Goal: Contribute content: Contribute content

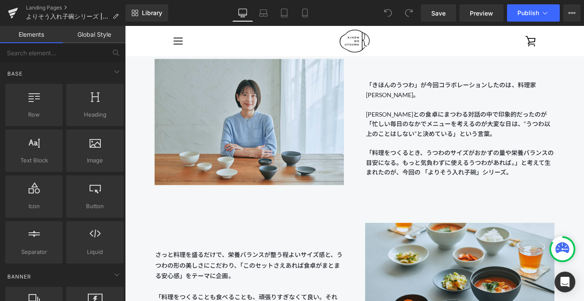
scroll to position [888, 0]
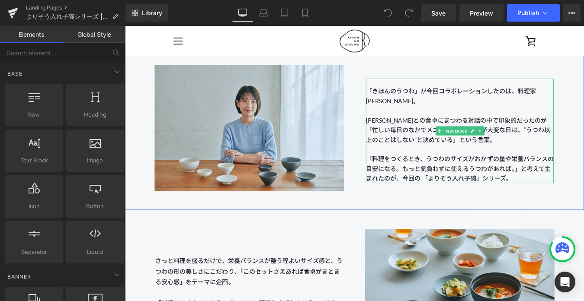
click at [558, 199] on span "生まれたのが、今回の 「よりそう入れ子碗」シリーズ。" at bounding box center [505, 194] width 211 height 19
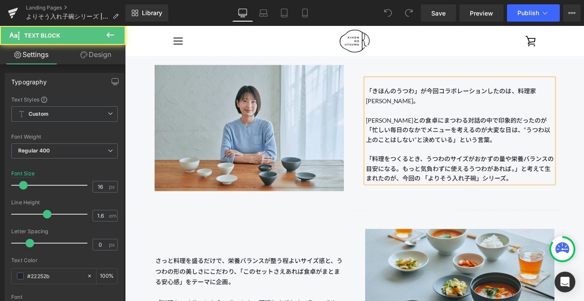
click at [558, 202] on span "生まれたのが、今回の 「よりそう入れ子碗」シリーズ。" at bounding box center [505, 194] width 211 height 19
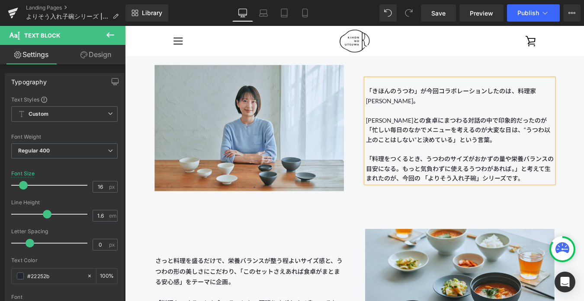
click at [561, 227] on div "PARTNER 料理家 [PERSON_NAME] Heading Image 「きほんのうつわ」が今回コラボレーションしたのは、料理家 [PERSON_NA…" at bounding box center [386, 126] width 523 height 219
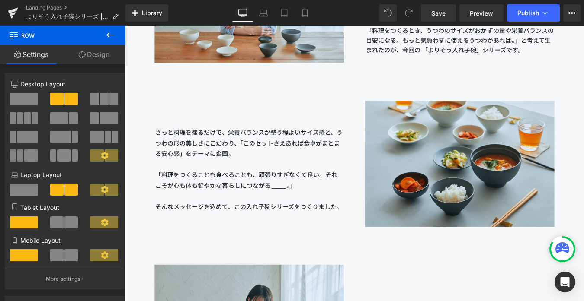
scroll to position [1036, 0]
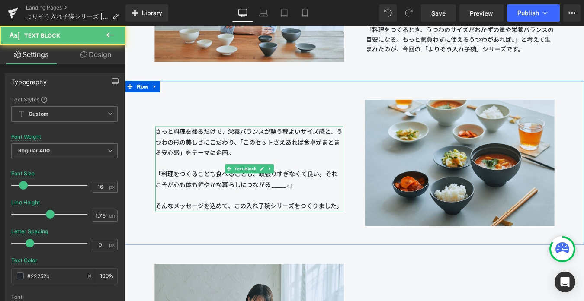
click at [248, 171] on span "さっと料理を盛るだけで、栄養バランスが整う程よいサイズ感と、うつわの形の美しさにこだわり、「このセットさえあれば食卓がまとまる安心感」をテーマに企画。" at bounding box center [267, 158] width 214 height 32
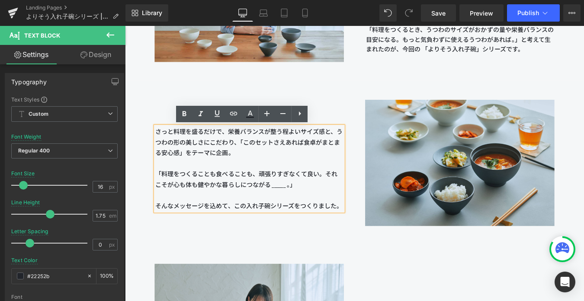
click at [252, 172] on span "さっと料理を盛るだけで、栄養バランスが整う程よいサイズ感と、うつわの形の美しさにこだわり、「このセットさえあれば食卓がまとまる安心感」をテーマに企画。" at bounding box center [267, 158] width 214 height 32
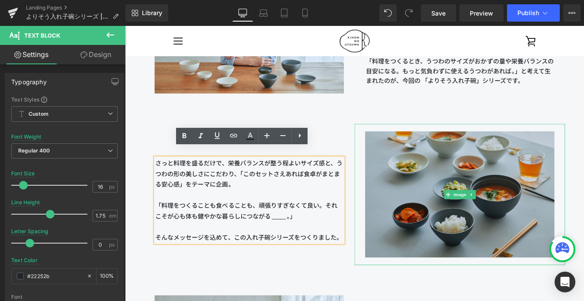
scroll to position [987, 0]
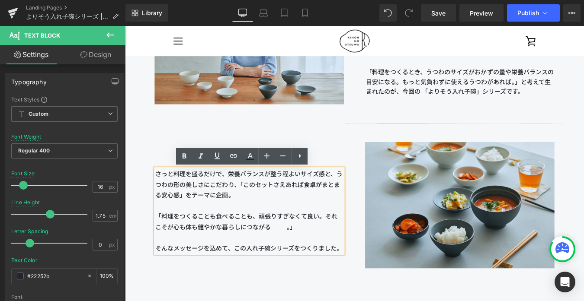
click at [406, 97] on span "生まれたのが、今回の 「よりそう入れ子碗」シリーズです。" at bounding box center [505, 95] width 211 height 19
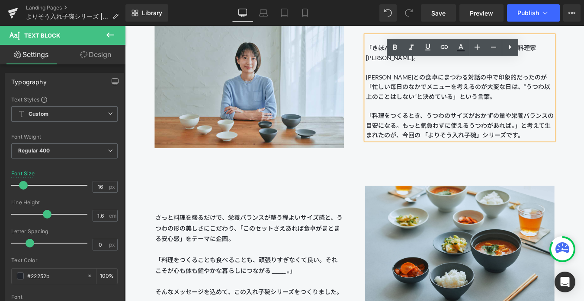
scroll to position [1002, 0]
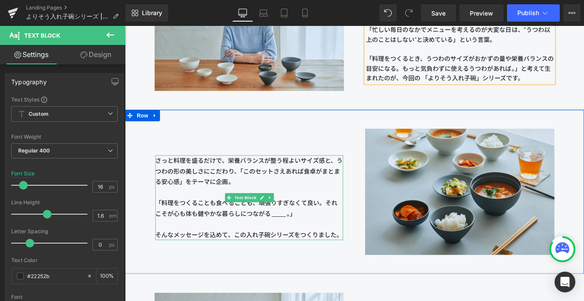
click at [248, 200] on span "さっと料理を盛るだけで、栄養バランスが整う程よいサイズ感と、うつわの形の美しさにこだわり、「このセットさえあれば食卓がまとまる安心感」をテーマに企画。" at bounding box center [267, 192] width 214 height 32
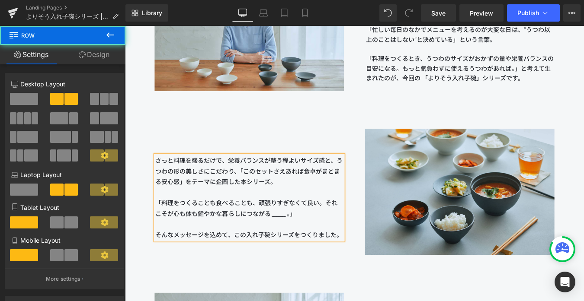
click at [269, 135] on div "さっと料理を盛るだけで、栄養バランスが整う程よいサイズ感と、うつわの形の美しさにこだわり、「このセットさえあれば食卓がまとまる安心感」をテーマに企画した本シリ…" at bounding box center [267, 203] width 240 height 136
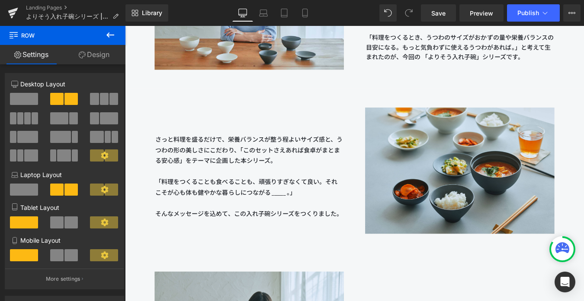
scroll to position [1029, 0]
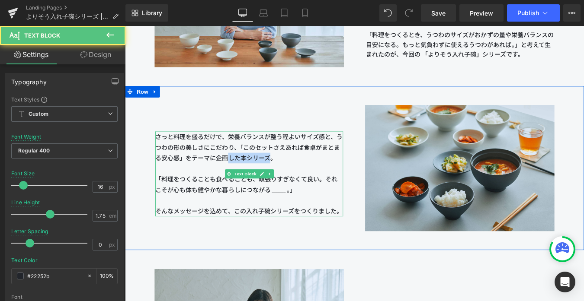
drag, startPoint x: 249, startPoint y: 175, endPoint x: 297, endPoint y: 174, distance: 48.0
click at [297, 174] on span "さっと料理を盛るだけで、栄養バランスが整う程よいサイズ感と、うつわの形の美しさにこだわり、「このセットさえあれば食卓がまとまる安心感」をテーマに企画した本シリ…" at bounding box center [267, 164] width 214 height 32
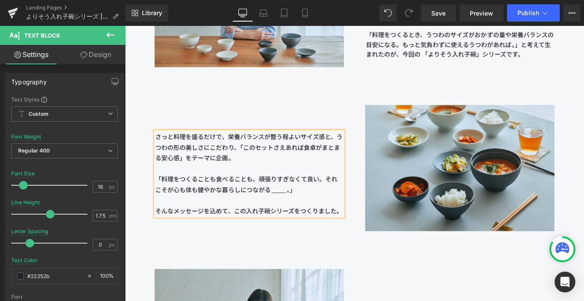
click at [334, 114] on div "さっと料理を盛るだけで、栄養バランスが整う程よいサイズ感と、うつわの形の美しさにこだわり、「このセットさえあれば食卓がまとまる安心感」をテーマに企画。 「料理…" at bounding box center [267, 176] width 240 height 136
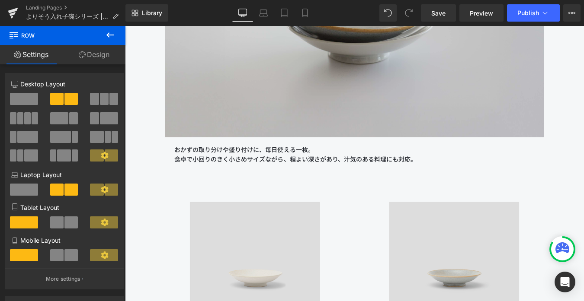
scroll to position [7069, 0]
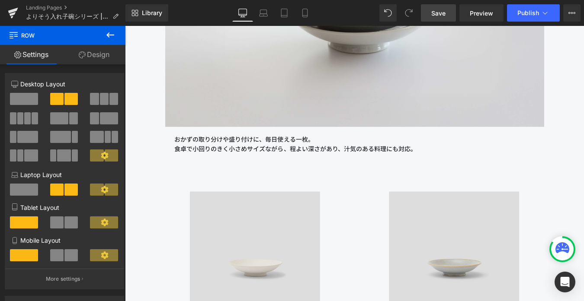
click at [430, 9] on link "Save" at bounding box center [438, 12] width 35 height 17
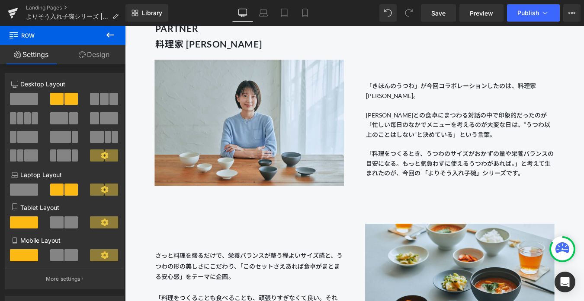
scroll to position [907, 0]
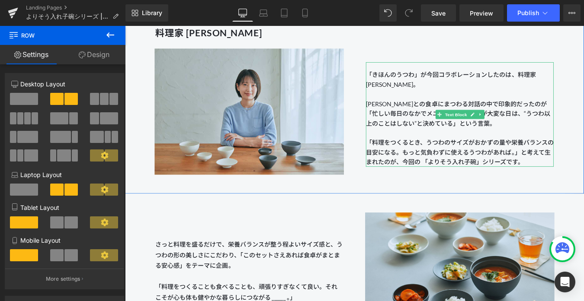
click at [506, 139] on span "「きほんのうつわ」が今回コラボレーションしたのは、料理家 [PERSON_NAME]。 [PERSON_NAME]との食卓にまつわる対話の中で印象的だったのが…" at bounding box center [505, 109] width 210 height 64
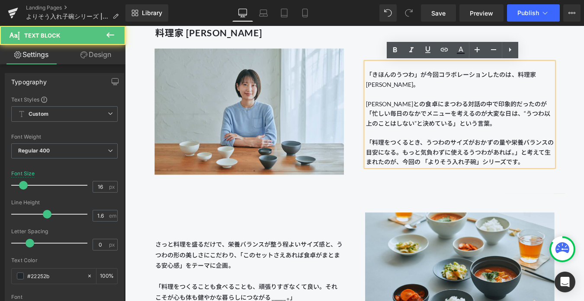
click at [405, 160] on p "「料理をつくるとき、うつわのサイズがおかずの量や栄養バランスの目安になる。 もっと気負わずに使えるうつわがあれば。」と考えて 生まれたのが、今回の 「よりそう…" at bounding box center [507, 170] width 214 height 33
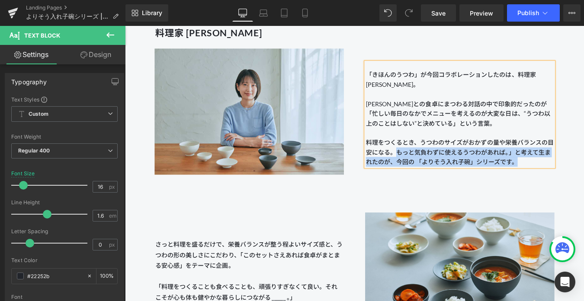
drag, startPoint x: 436, startPoint y: 172, endPoint x: 572, endPoint y: 183, distance: 137.1
click at [572, 183] on p "料理をつくるとき、うつわのサイズがおかずの量や栄養バランスの目安になる。 もっと気負わずに使えるうつわがあれば。」と考えて 生まれたのが、今回の 「よりそう入…" at bounding box center [507, 170] width 214 height 33
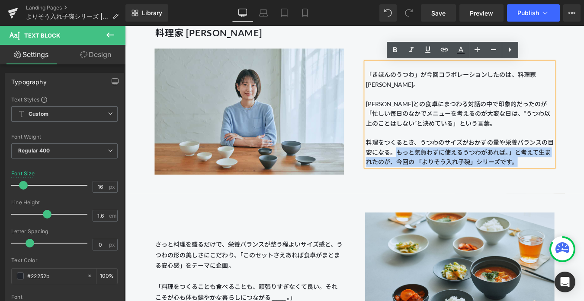
click at [400, 159] on div "「きほんのうつわ」が今回コラボレーションしたのは、料理家 [PERSON_NAME]。 [PERSON_NAME]との食卓にまつわる対話の中で印象的だったのが…" at bounding box center [507, 126] width 214 height 119
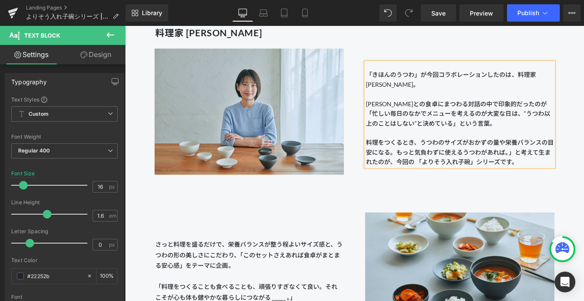
click at [400, 157] on p "料理をつくるとき、うつわのサイズがおかずの量や栄養バランスの目安になる。 もっと気負わずに使えるうつわがあれば。」と考えて 生まれたのが、今回の 「よりそう入…" at bounding box center [507, 170] width 214 height 33
click at [584, 207] on div "PARTNER 料理家 [PERSON_NAME] Heading Image 「きほんのうつわ」が今回コラボレーションしたのは、料理家 [PERSON_NA…" at bounding box center [386, 107] width 523 height 219
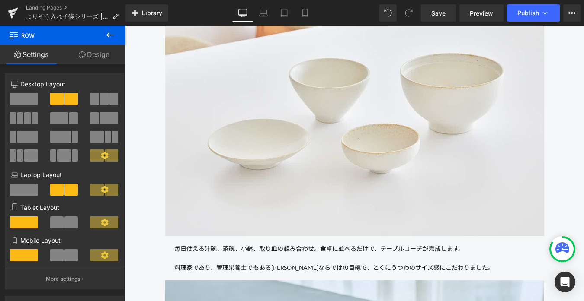
scroll to position [1653, 0]
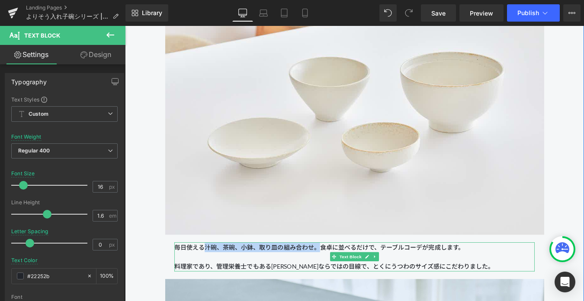
drag, startPoint x: 217, startPoint y: 279, endPoint x: 348, endPoint y: 280, distance: 130.6
click at [348, 280] on span "毎日使える汁碗、茶碗、小鉢、取り皿の組み合わせ。食卓に並べるだけで、テーブルコーデが完成します。 料理家であり、管理栄養士でもある[PERSON_NAME]な…" at bounding box center [363, 289] width 365 height 30
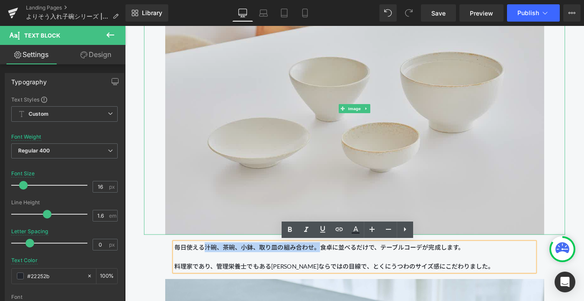
click at [330, 197] on img at bounding box center [387, 120] width 432 height 288
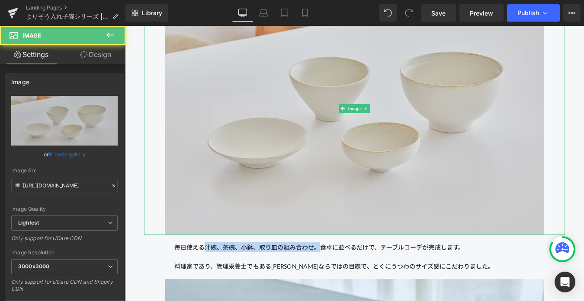
click at [330, 197] on img at bounding box center [387, 120] width 432 height 288
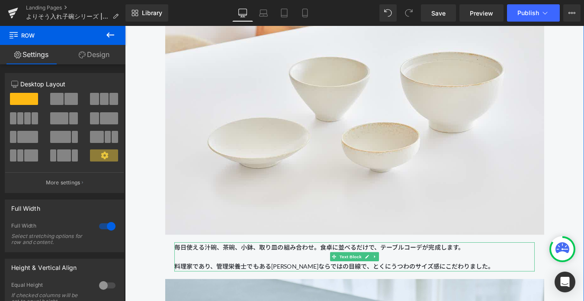
click at [309, 282] on span "毎日使える汁碗、茶碗、小鉢、取り皿の組み合わせ。食卓に並べるだけで、テーブルコーデが完成します。 料理家であり、管理栄養士でもある[PERSON_NAME]な…" at bounding box center [363, 289] width 365 height 30
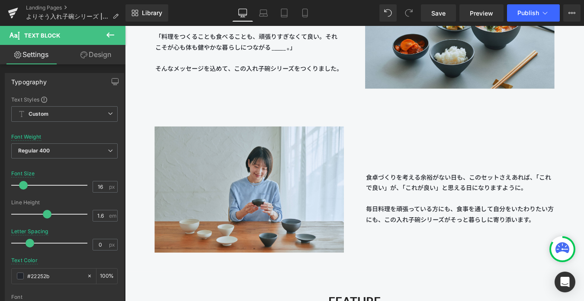
scroll to position [1222, 0]
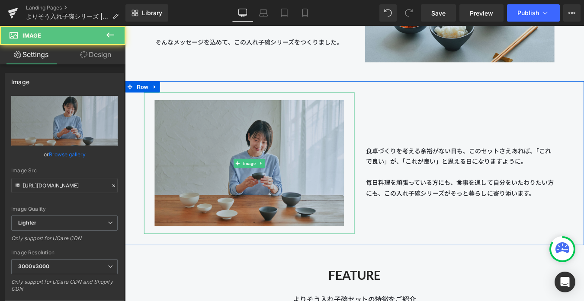
click at [282, 199] on img at bounding box center [267, 182] width 216 height 161
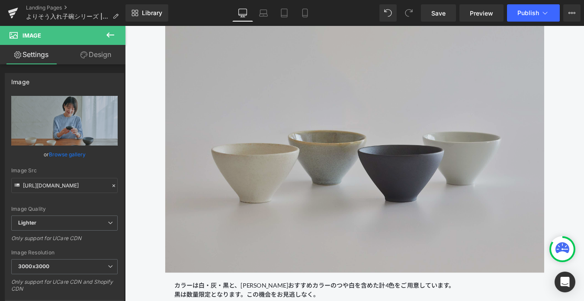
scroll to position [3094, 0]
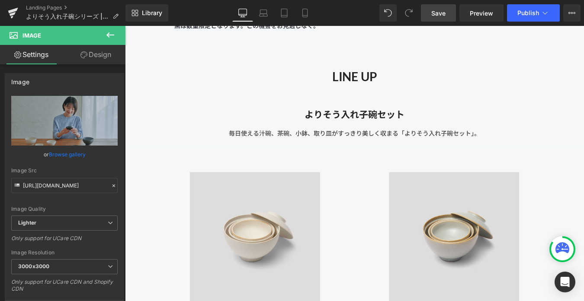
click at [431, 15] on link "Save" at bounding box center [438, 12] width 35 height 17
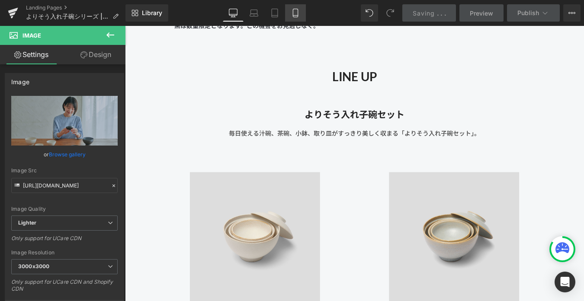
click at [298, 14] on icon at bounding box center [295, 13] width 9 height 9
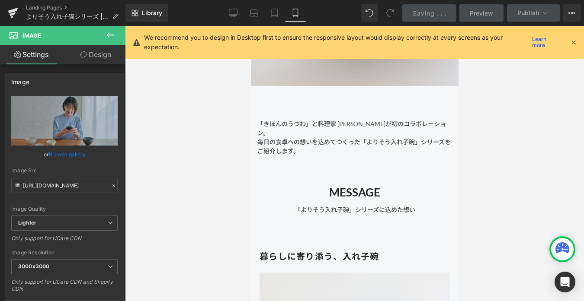
scroll to position [0, 0]
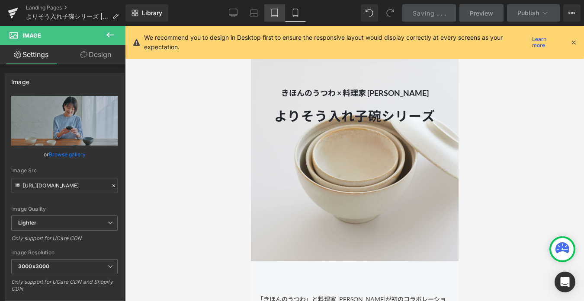
click at [270, 11] on link "Tablet" at bounding box center [274, 12] width 21 height 17
type input "90"
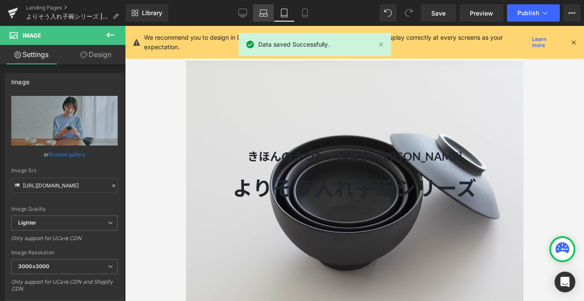
click at [266, 9] on icon at bounding box center [263, 13] width 9 height 9
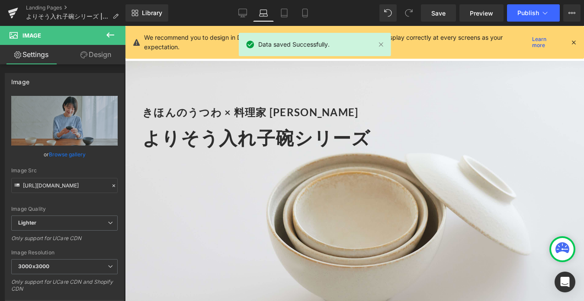
scroll to position [21, 0]
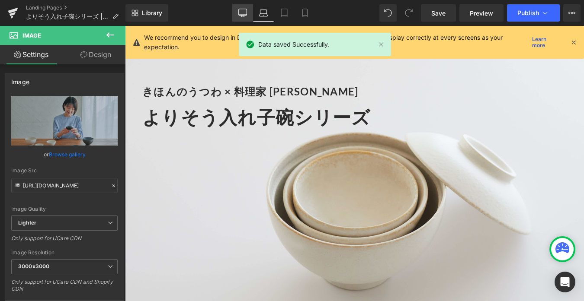
click at [238, 14] on link "Desktop" at bounding box center [242, 12] width 21 height 17
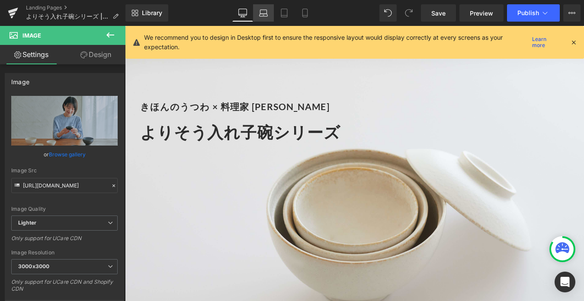
click at [263, 13] on icon at bounding box center [263, 13] width 9 height 9
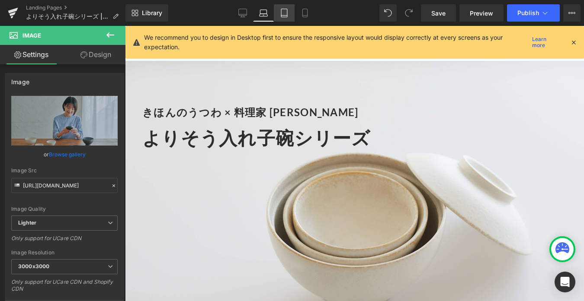
click at [280, 15] on link "Tablet" at bounding box center [284, 12] width 21 height 17
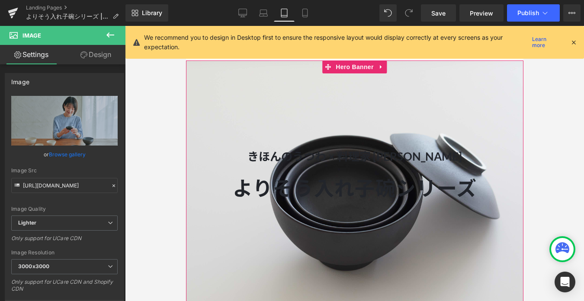
click at [243, 113] on div at bounding box center [354, 196] width 337 height 270
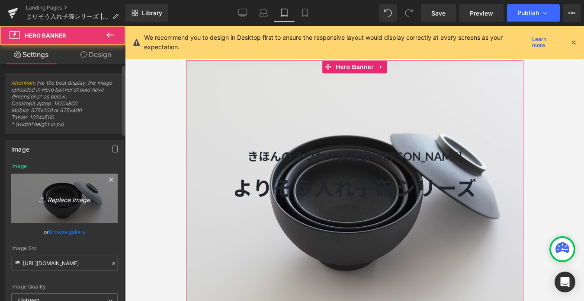
click at [76, 193] on icon "Replace Image" at bounding box center [64, 198] width 69 height 11
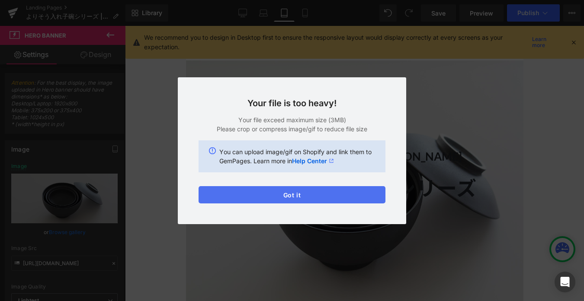
click at [313, 199] on button "Got it" at bounding box center [292, 194] width 187 height 17
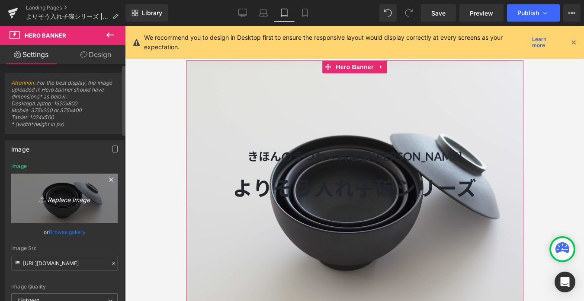
click at [78, 186] on link "Replace Image" at bounding box center [64, 199] width 106 height 50
click at [58, 195] on icon "Replace Image" at bounding box center [64, 198] width 69 height 11
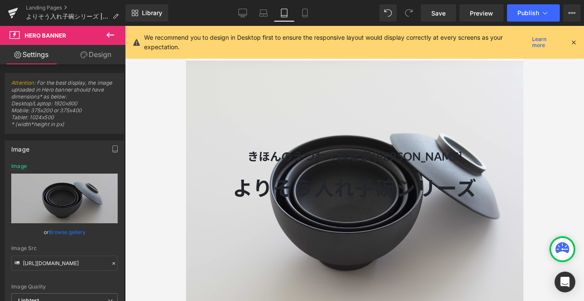
click at [573, 39] on icon at bounding box center [574, 42] width 8 height 8
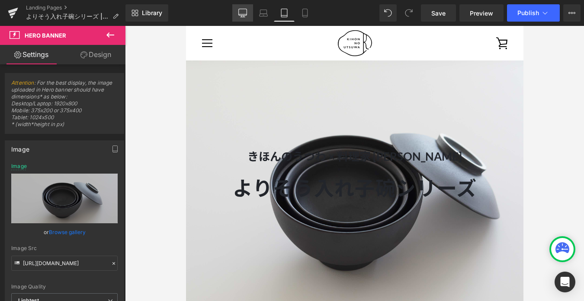
click at [252, 9] on link "Desktop" at bounding box center [242, 12] width 21 height 17
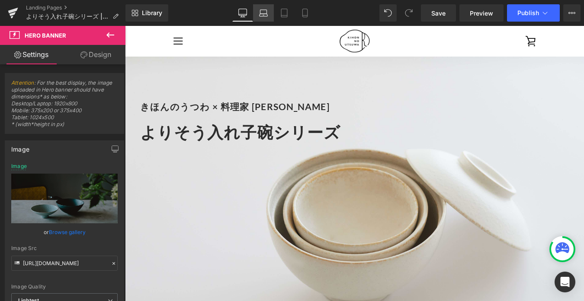
click at [266, 11] on icon at bounding box center [263, 13] width 9 height 9
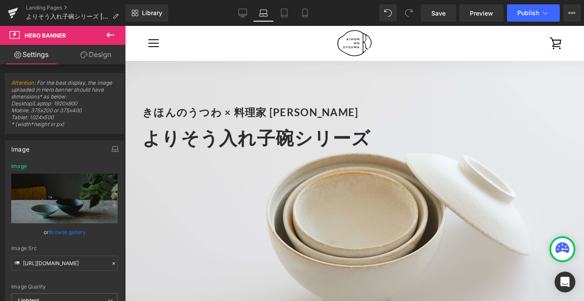
click at [266, 11] on icon at bounding box center [263, 13] width 9 height 9
click at [280, 11] on link "Tablet" at bounding box center [284, 12] width 21 height 17
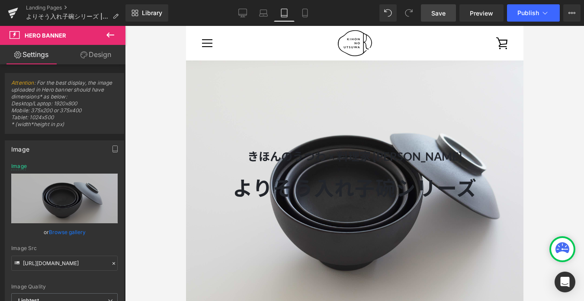
click at [438, 16] on span "Save" at bounding box center [438, 13] width 14 height 9
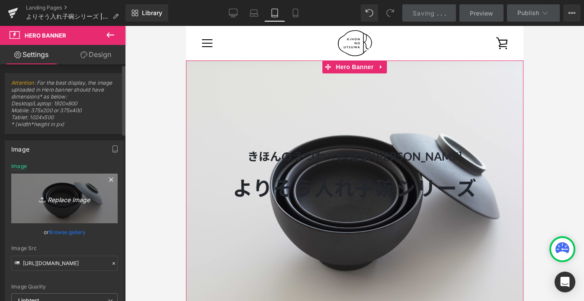
click at [54, 203] on icon "Replace Image" at bounding box center [64, 198] width 69 height 11
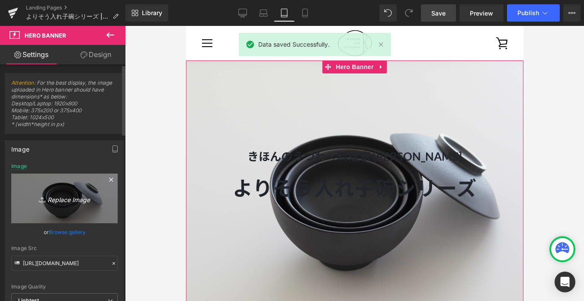
click at [70, 200] on icon "Replace Image" at bounding box center [64, 198] width 69 height 11
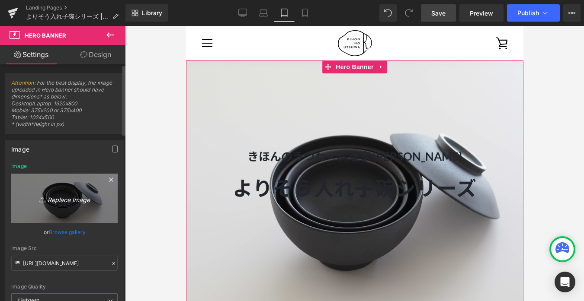
click at [80, 194] on icon "Replace Image" at bounding box center [64, 198] width 69 height 11
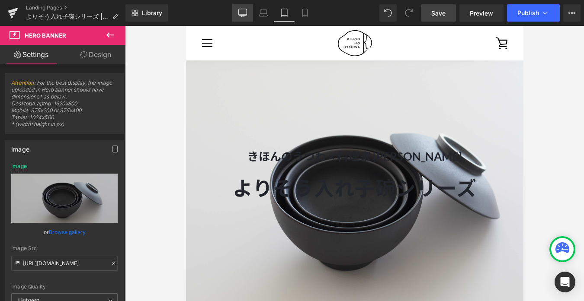
click at [242, 16] on icon at bounding box center [242, 17] width 3 height 2
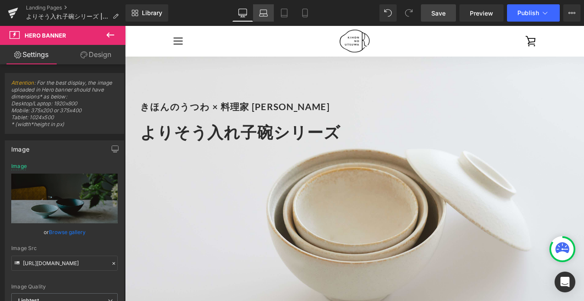
click at [261, 13] on icon at bounding box center [263, 13] width 9 height 9
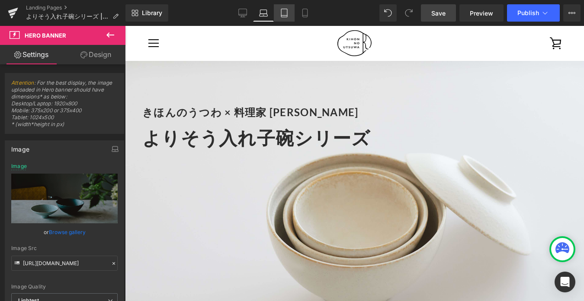
click at [279, 11] on link "Tablet" at bounding box center [284, 12] width 21 height 17
type input "[URL][DOMAIN_NAME]"
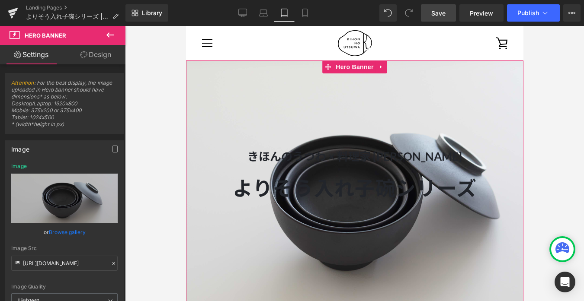
click at [279, 189] on span "よりそう入れ子碗シリーズ" at bounding box center [354, 188] width 244 height 24
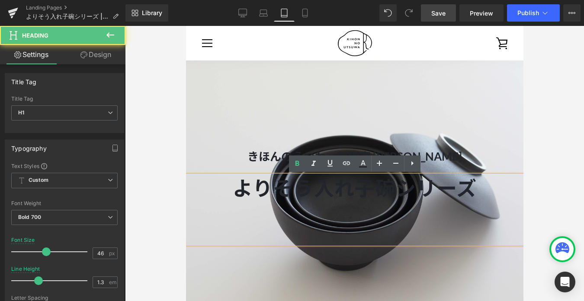
click at [242, 143] on div at bounding box center [354, 196] width 337 height 270
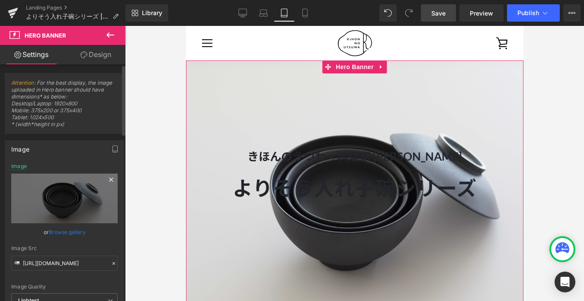
click at [109, 178] on icon at bounding box center [111, 180] width 4 height 4
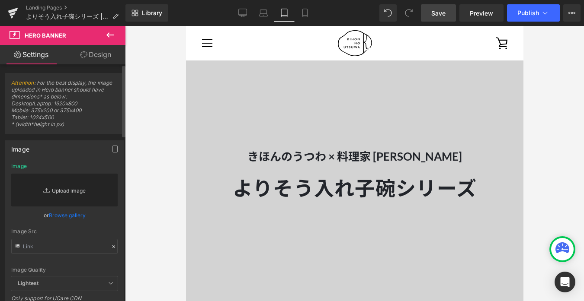
click at [70, 187] on link "Replace Image" at bounding box center [64, 190] width 106 height 33
type input "C:\fakepath\250806_きほんのうつわ45226 (7).jpg"
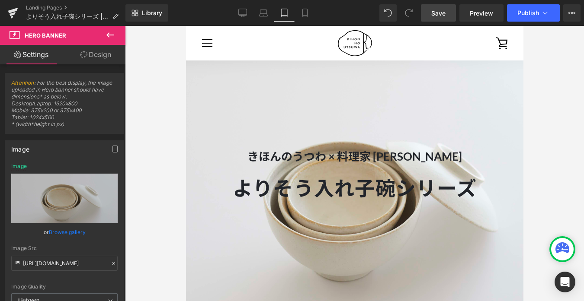
click at [443, 11] on span "Save" at bounding box center [438, 13] width 14 height 9
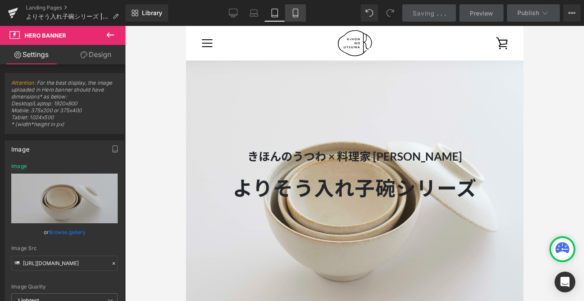
click at [296, 14] on icon at bounding box center [295, 13] width 9 height 9
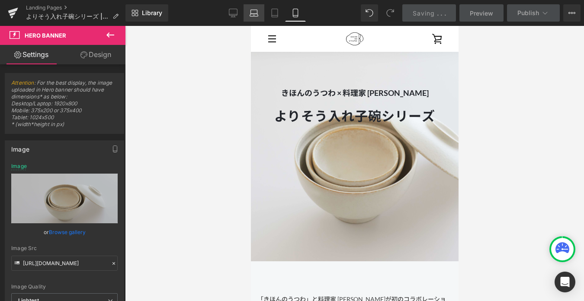
click at [256, 12] on icon at bounding box center [254, 13] width 9 height 9
type input "[URL][DOMAIN_NAME]"
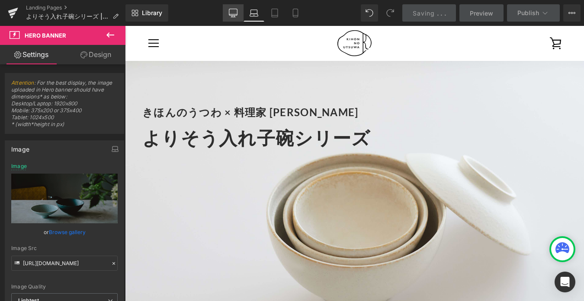
click at [237, 11] on icon at bounding box center [233, 13] width 9 height 9
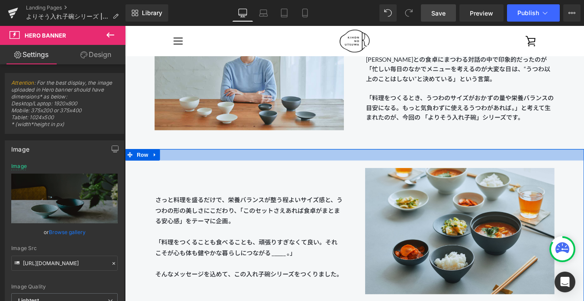
scroll to position [950, 0]
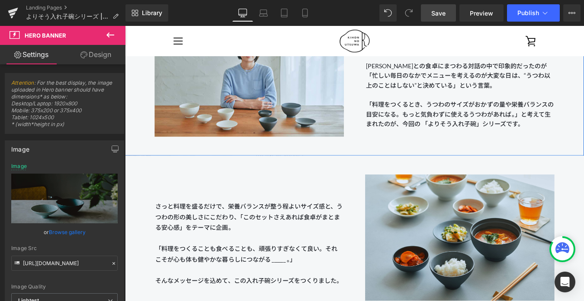
click at [467, 138] on span "生まれたのが、今回の 「よりそう入れ子碗」シリーズです。" at bounding box center [505, 132] width 211 height 19
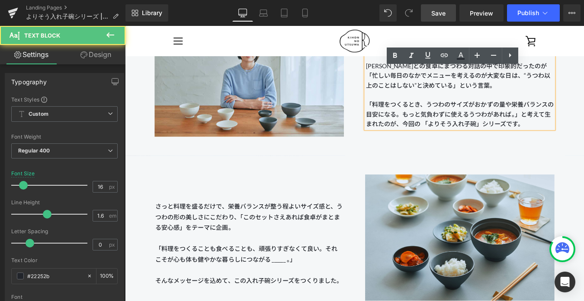
drag, startPoint x: 589, startPoint y: 137, endPoint x: 398, endPoint y: 115, distance: 192.4
click at [400, 115] on div "「きほんのうつわ」が今回コラボレーションしたのは、料理家 [PERSON_NAME]。 [PERSON_NAME]との食卓にまつわる対話の中で印象的だったのが…" at bounding box center [507, 83] width 214 height 119
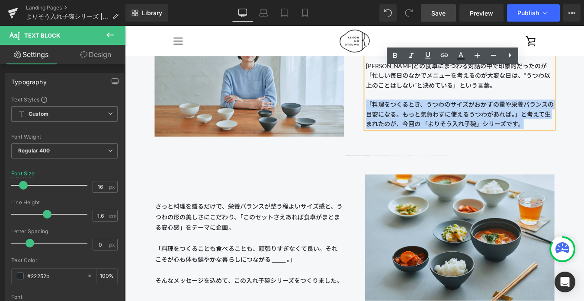
drag, startPoint x: 401, startPoint y: 115, endPoint x: 444, endPoint y: 149, distance: 55.4
click at [444, 149] on div "PARTNER 料理家 [PERSON_NAME] Heading Image 「きほんのうつわ」が今回コラボレーションしたのは、料理家 [PERSON_NA…" at bounding box center [386, 64] width 523 height 219
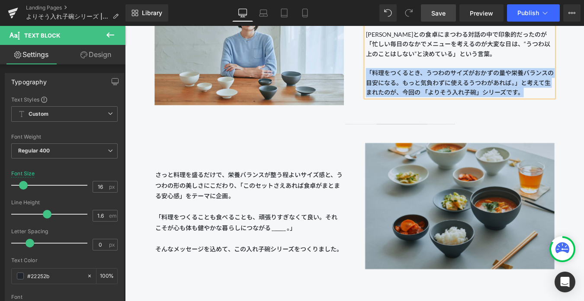
scroll to position [988, 0]
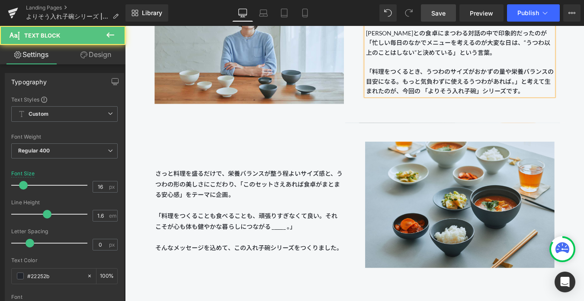
click at [400, 79] on p "「料理をつくるとき、うつわのサイズがおかずの量や栄養バランスの目安になる。 もっと気負わずに使えるうつわがあれば。」と考えて 生まれたのが、今回の 「よりそう…" at bounding box center [507, 89] width 214 height 33
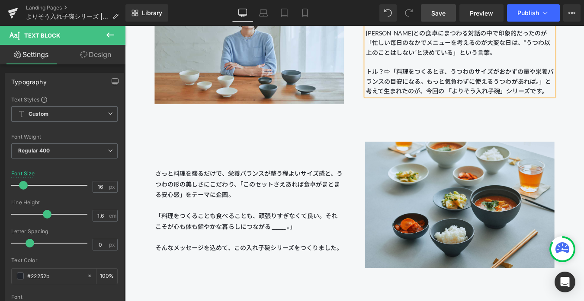
click at [406, 135] on div "PARTNER 料理家 [PERSON_NAME] Heading Image 「きほんのうつわ」が今回コラボレーションしたのは、料理家 [PERSON_NA…" at bounding box center [386, 26] width 523 height 219
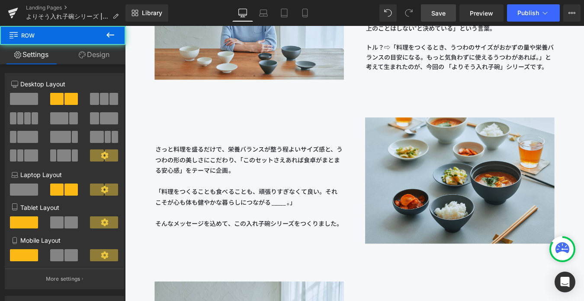
scroll to position [1043, 0]
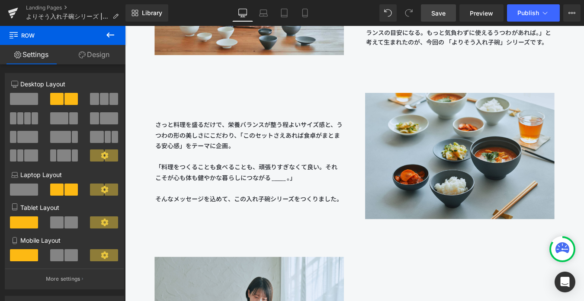
click at [425, 13] on link "Save" at bounding box center [438, 12] width 35 height 17
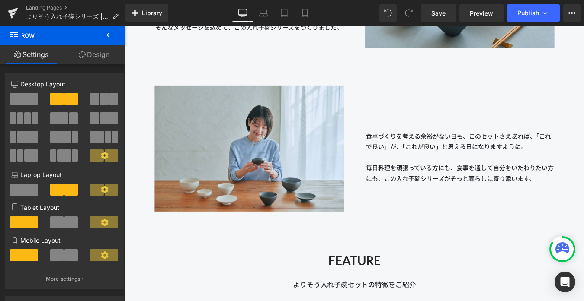
scroll to position [1246, 0]
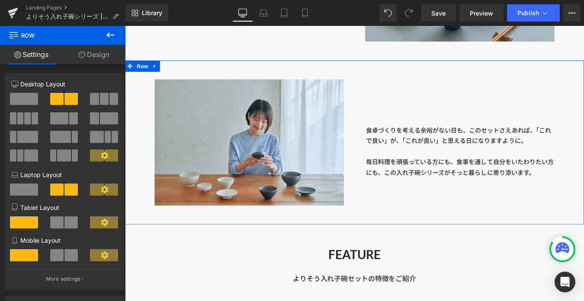
click at [449, 122] on div "食卓づくりを考える余裕がない日も、このセットさえあれば、「これで良い」が、「これが良い」と思える日になりますように。 毎日料理を頑張っている方にも、食事を通し…" at bounding box center [507, 144] width 240 height 133
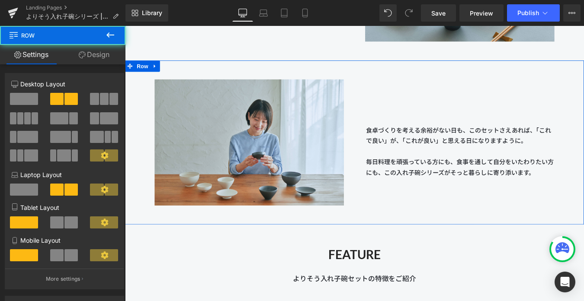
click at [428, 118] on div "食卓づくりを考える余裕がない日も、このセットさえあれば、「これで良い」が、「これが良い」と思える日になりますように。 毎日料理を頑張っている方にも、食事を通し…" at bounding box center [507, 144] width 240 height 133
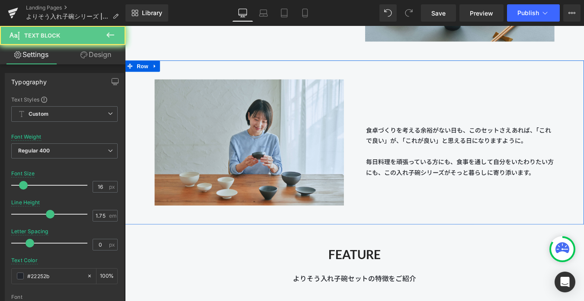
click at [427, 139] on div "食卓づくりを考える余裕がない日も、このセットさえあれば、「これで良い」が、「これが良い」と思える日になりますように。 毎日料理を頑張っている方にも、食事を通し…" at bounding box center [507, 175] width 214 height 73
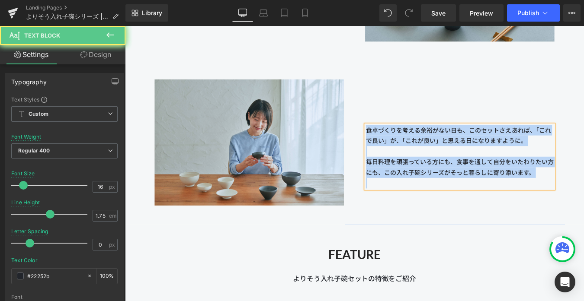
click at [427, 139] on div "食卓づくりを考える余裕がない日も、このセットさえあれば、「これで良い」が、「これが良い」と思える日になりますように。 毎日料理を頑張っている方にも、食事を通し…" at bounding box center [507, 175] width 214 height 73
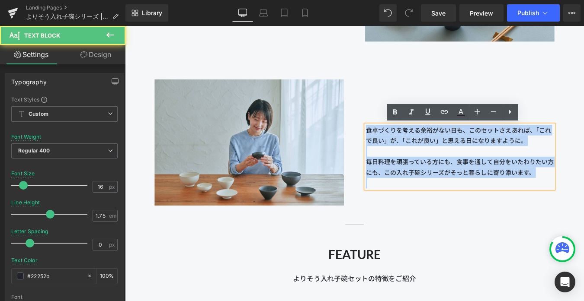
click at [401, 143] on p "食卓づくりを考える余裕がない日も、このセットさえあれば、「これで良い」が、「これが良い」と思える日になりますように。" at bounding box center [507, 151] width 214 height 24
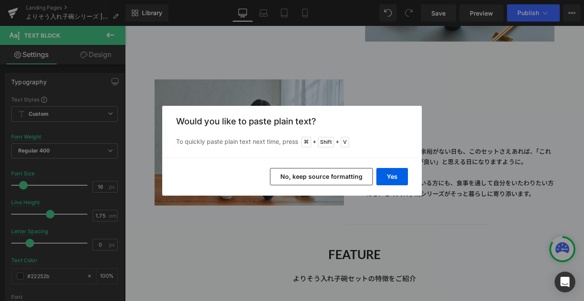
click at [359, 177] on button "No, keep source formatting" at bounding box center [321, 176] width 103 height 17
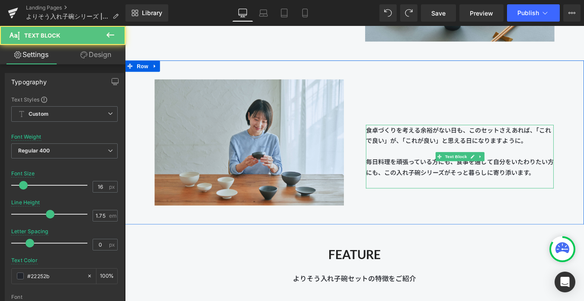
click at [402, 147] on p "食卓づくりを考える余裕がない日も、このセットさえあれば、「これで良い」が、「これが良い」と思える日になりますように。" at bounding box center [507, 151] width 214 height 24
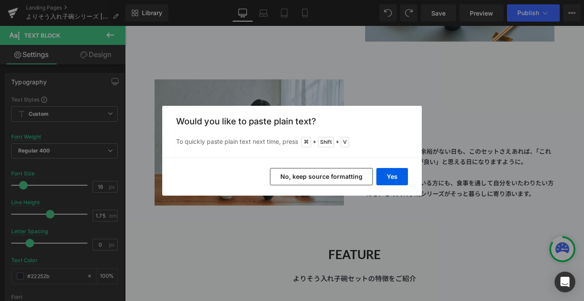
click at [401, 166] on div "Yes No, keep source formatting" at bounding box center [292, 177] width 260 height 38
click at [401, 168] on button "Yes" at bounding box center [392, 176] width 32 height 17
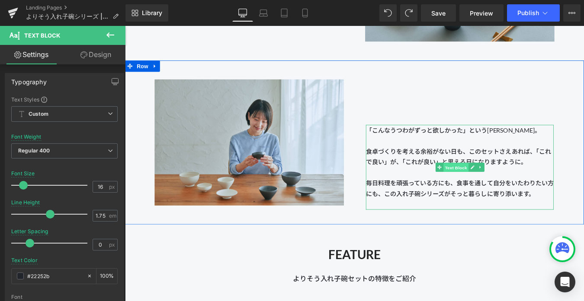
click at [507, 190] on span "Text Block" at bounding box center [502, 188] width 29 height 10
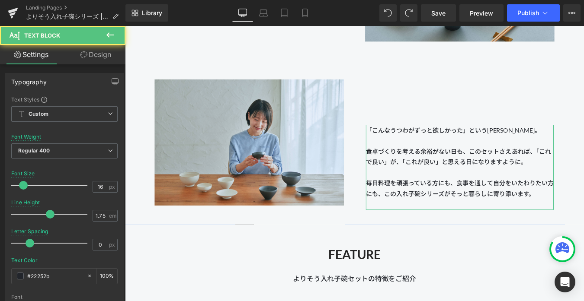
click at [99, 53] on link "Design" at bounding box center [95, 54] width 63 height 19
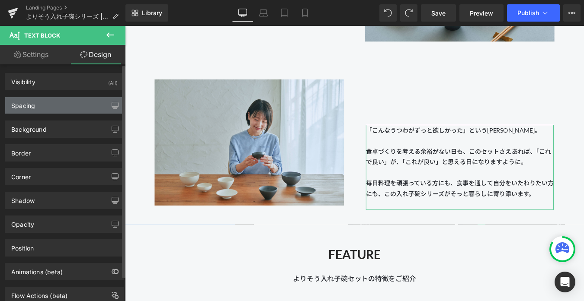
click at [67, 106] on div "Spacing" at bounding box center [64, 105] width 119 height 16
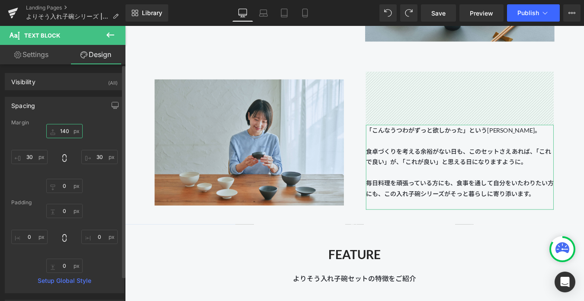
click at [64, 132] on input "140" at bounding box center [64, 131] width 36 height 14
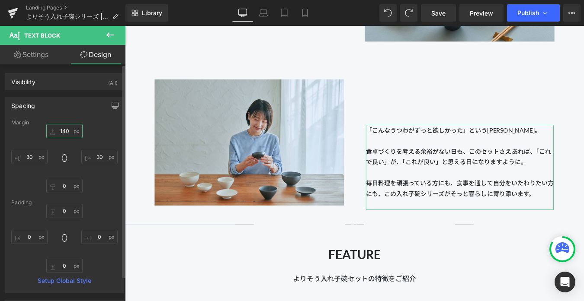
click at [63, 131] on input "140" at bounding box center [64, 131] width 36 height 14
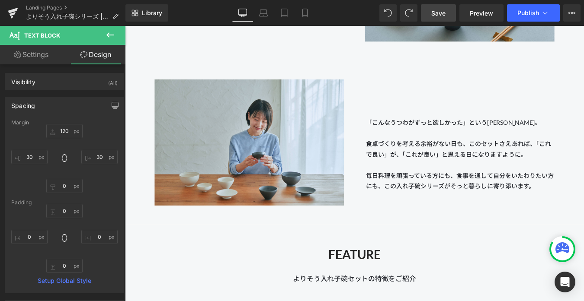
click at [430, 16] on link "Save" at bounding box center [438, 12] width 35 height 17
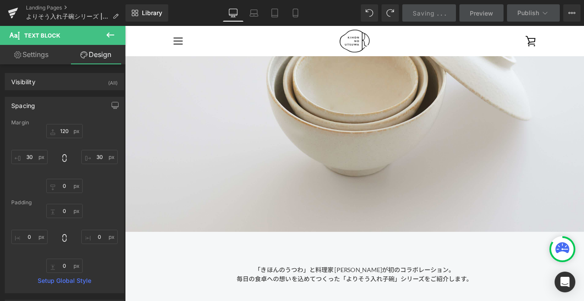
scroll to position [0, 0]
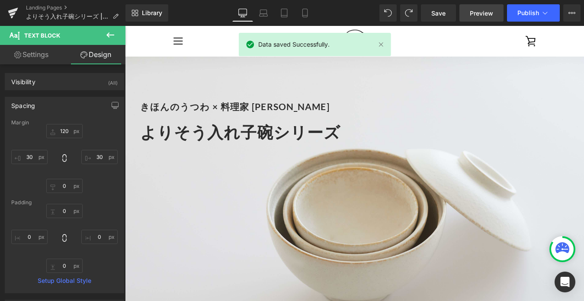
click at [479, 11] on span "Preview" at bounding box center [481, 13] width 23 height 9
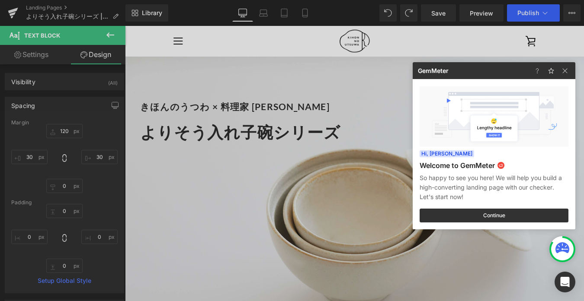
click at [287, 12] on div at bounding box center [292, 150] width 584 height 301
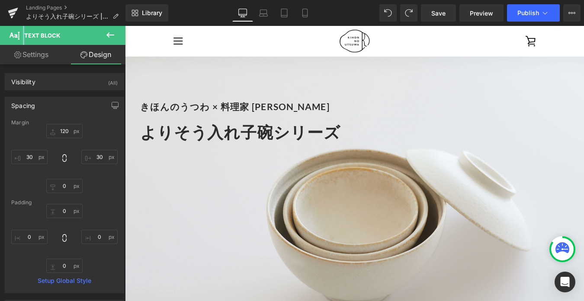
click at [287, 12] on icon at bounding box center [284, 13] width 9 height 9
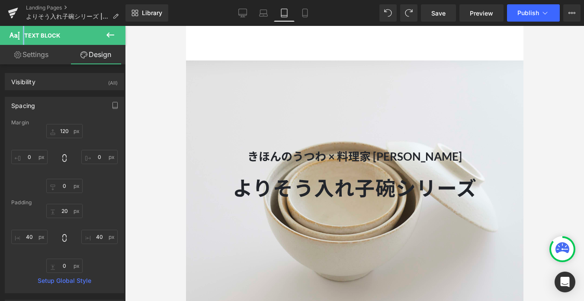
type input "0"
type input "20"
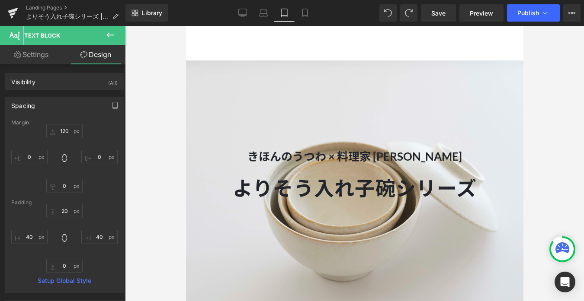
type input "40"
type input "0"
type input "40"
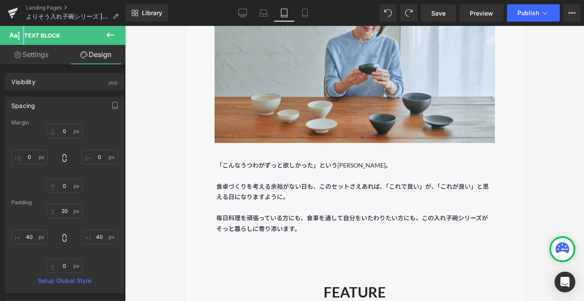
scroll to position [1539, 0]
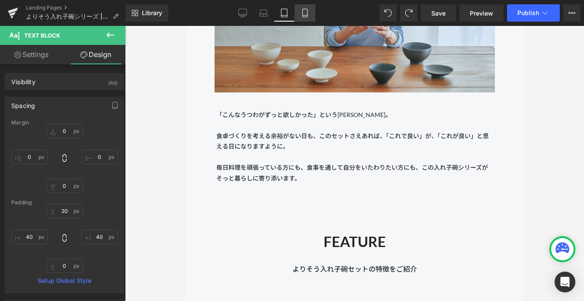
click at [301, 18] on link "Mobile" at bounding box center [305, 12] width 21 height 17
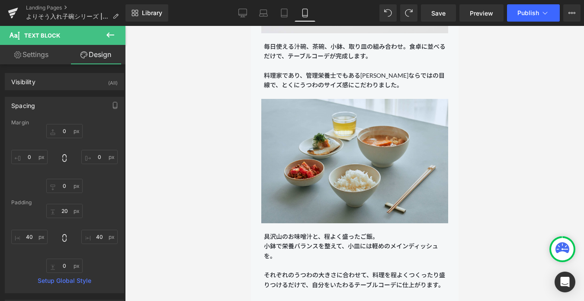
type input "0"
type input "30"
type input "0"
type input "30"
type input "0"
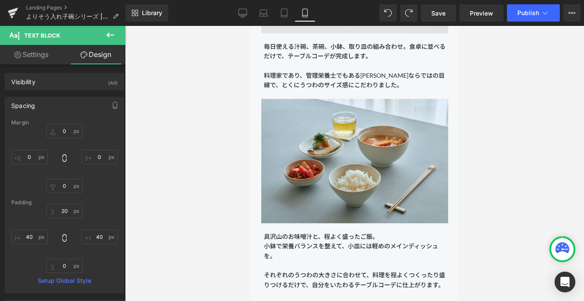
type input "0"
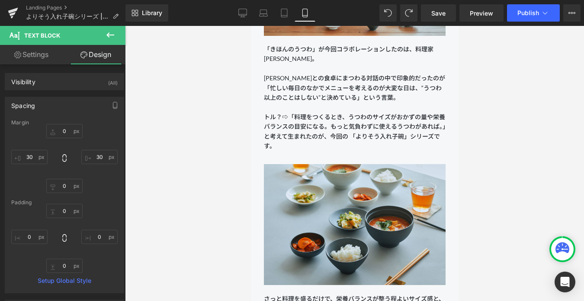
scroll to position [702, 0]
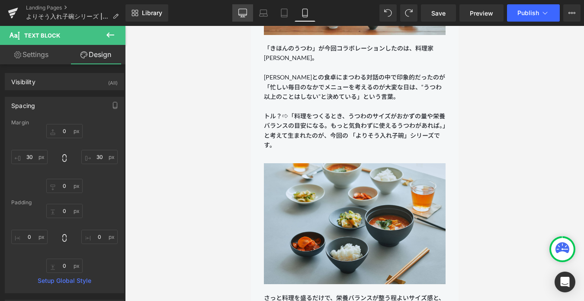
click at [241, 15] on icon at bounding box center [242, 13] width 9 height 9
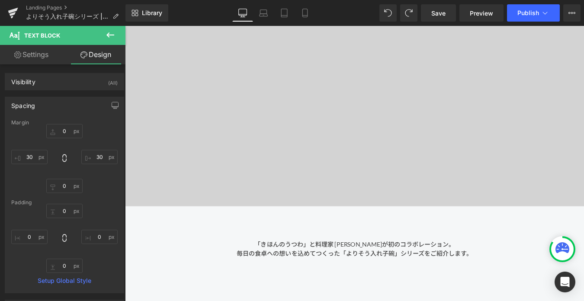
type input "120"
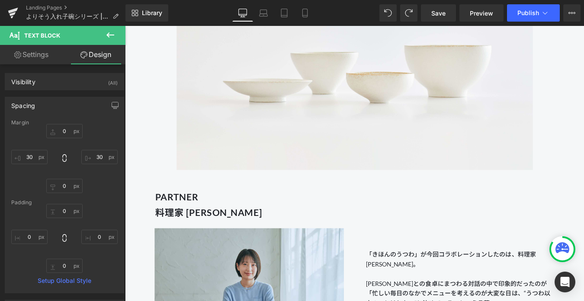
type input "30"
type input "0"
type input "30"
type input "0"
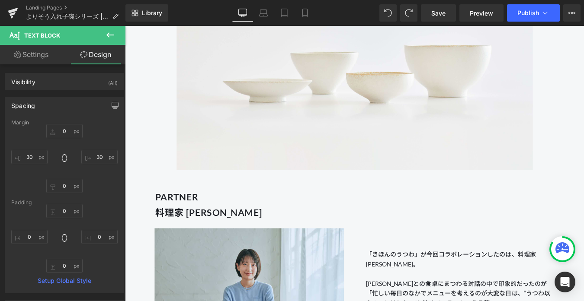
type input "0"
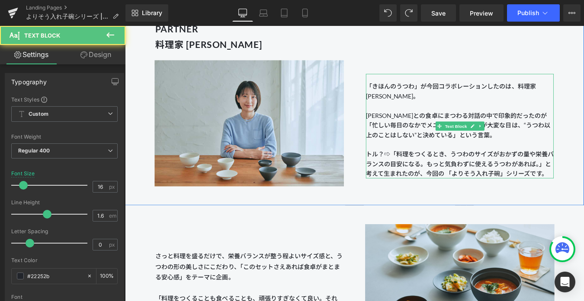
click at [445, 183] on p "トル？⇨「料理をつくるとき、うつわのサイズがおかずの量や栄養バランスの目安になる。 もっと気負わずに使えるうつわがあれば。」と考えて 生まれたのが、今回の 「…" at bounding box center [507, 183] width 214 height 33
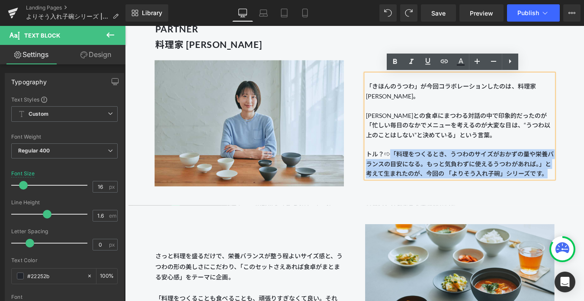
drag, startPoint x: 429, startPoint y: 173, endPoint x: 399, endPoint y: 173, distance: 29.4
click at [400, 173] on div "「きほんのうつわ」が今回コラボレーションしたのは、料理家 [PERSON_NAME]。 [PERSON_NAME]との食卓にまつわる対話の中で印象的だったのが…" at bounding box center [507, 140] width 214 height 119
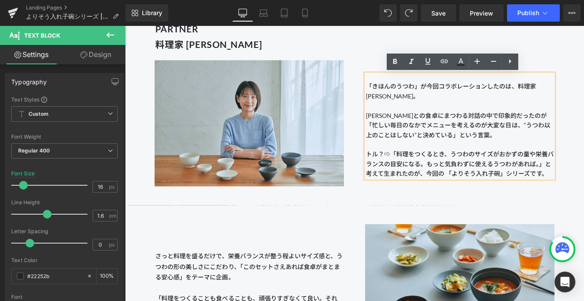
click at [428, 175] on p "トル？⇨「料理をつくるとき、うつわのサイズがおかずの量や栄養バランスの目安になる。 もっと気負わずに使えるうつわがあれば。」と考えて 生まれたのが、今回の 「…" at bounding box center [507, 183] width 214 height 33
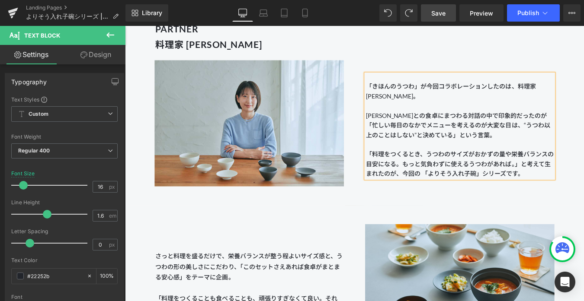
click at [438, 10] on span "Save" at bounding box center [438, 13] width 14 height 9
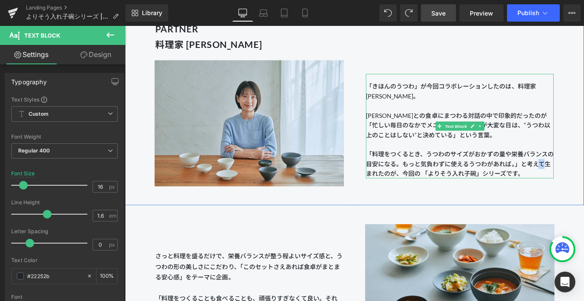
drag, startPoint x: 593, startPoint y: 183, endPoint x: 605, endPoint y: 181, distance: 11.9
click at [584, 181] on p "「料理をつくるとき、うつわのサイズがおかずの量や栄養バランスの目安になる。 もっと気負わずに使えるうつわがあれば。」と考えて 生まれたのが、今回の 「よりそう…" at bounding box center [507, 183] width 214 height 33
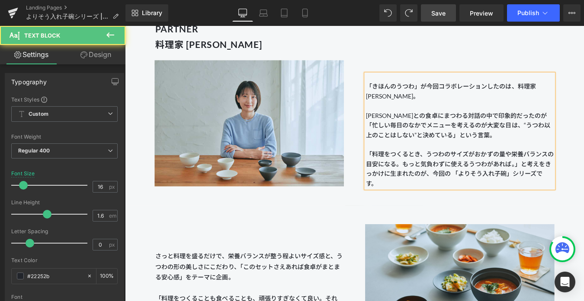
click at [579, 183] on span "もっと気負わずに使えるうつわがあれば。」と考えをきっかけに" at bounding box center [505, 189] width 211 height 19
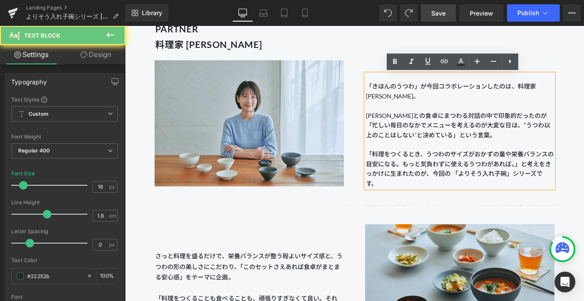
click at [582, 185] on span "もっと気負わずに使えるうつわがあれば。」と考えをきっかけに" at bounding box center [505, 189] width 211 height 19
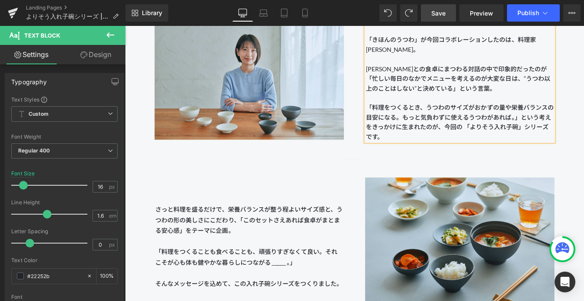
scroll to position [1015, 0]
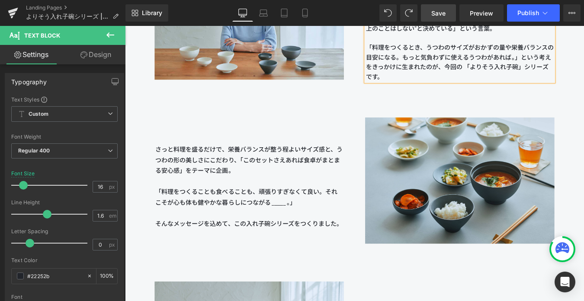
click at [439, 13] on span "Save" at bounding box center [438, 13] width 14 height 9
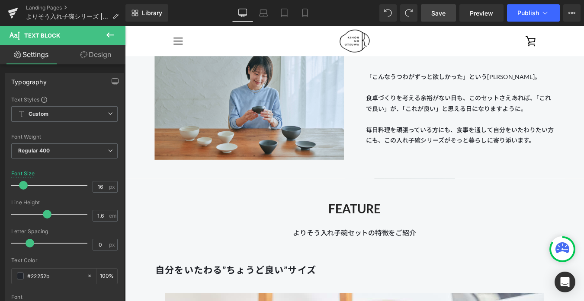
scroll to position [1216, 0]
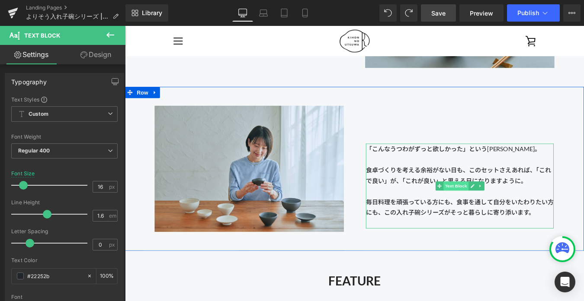
click at [499, 208] on span "Text Block" at bounding box center [502, 209] width 29 height 10
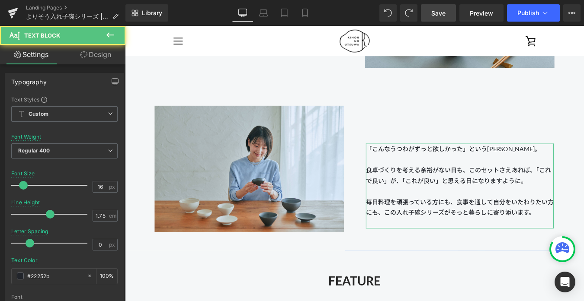
click at [90, 49] on link "Design" at bounding box center [95, 54] width 63 height 19
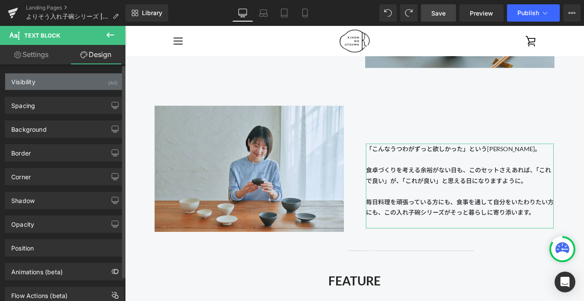
click at [51, 83] on div "Visibility (All)" at bounding box center [64, 82] width 119 height 16
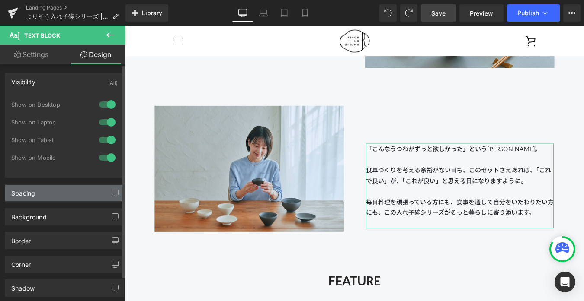
click at [60, 192] on div "Spacing" at bounding box center [64, 193] width 119 height 16
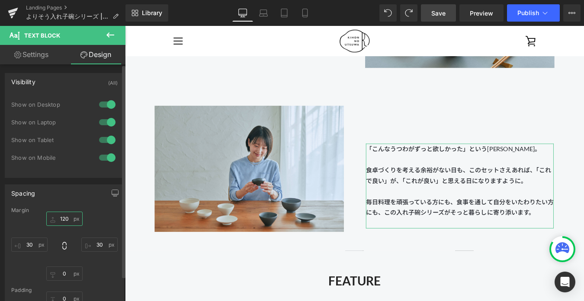
click at [64, 218] on input "120" at bounding box center [64, 219] width 36 height 14
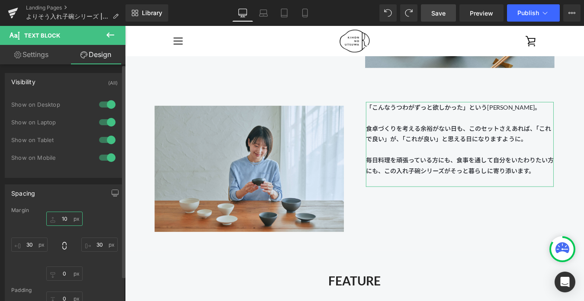
type input "1-0"
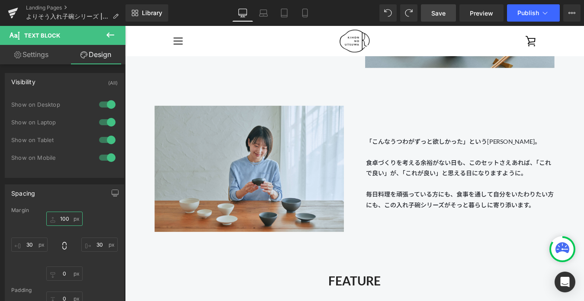
type input "100"
click at [436, 13] on span "Save" at bounding box center [438, 13] width 14 height 9
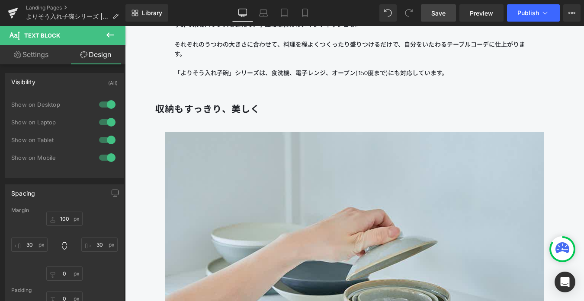
scroll to position [2261, 0]
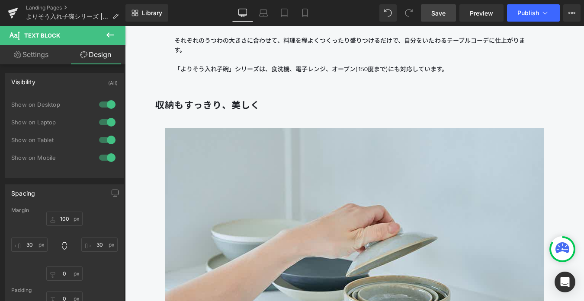
click at [440, 18] on link "Save" at bounding box center [438, 12] width 35 height 17
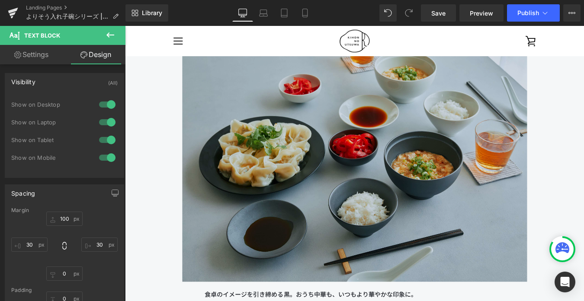
scroll to position [7729, 0]
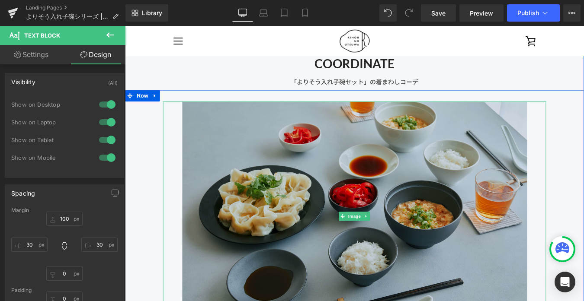
click at [199, 131] on img at bounding box center [386, 243] width 393 height 262
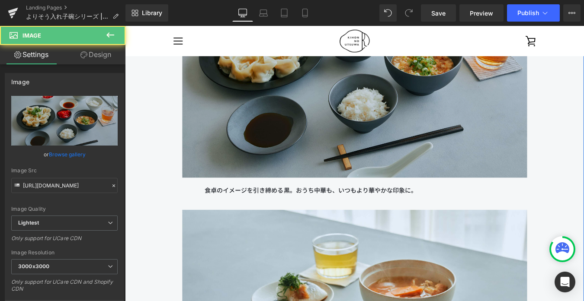
click at [199, 126] on img at bounding box center [386, 68] width 393 height 262
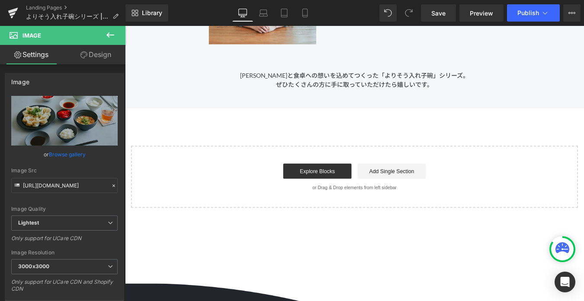
scroll to position [9529, 0]
click at [445, 14] on span "Save" at bounding box center [438, 13] width 14 height 9
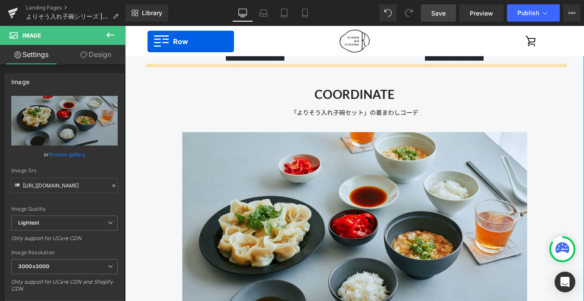
scroll to position [7643, 0]
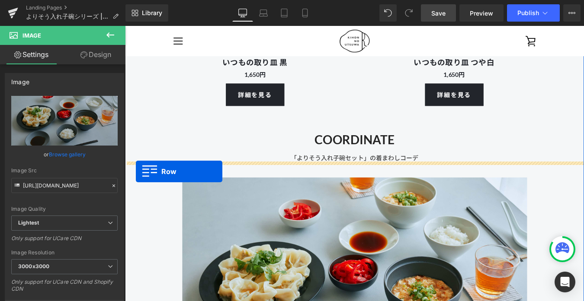
drag, startPoint x: 133, startPoint y: 244, endPoint x: 137, endPoint y: 192, distance: 52.1
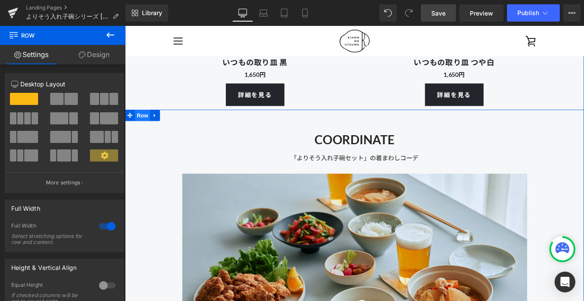
click at [144, 127] on span "Row" at bounding box center [144, 128] width 17 height 13
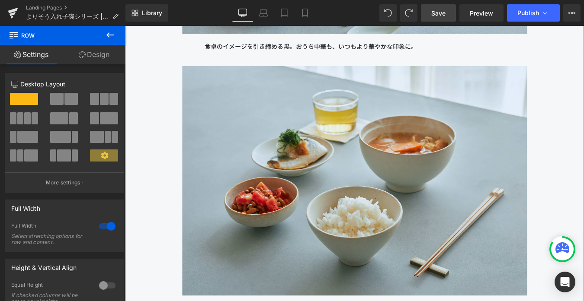
scroll to position [8094, 0]
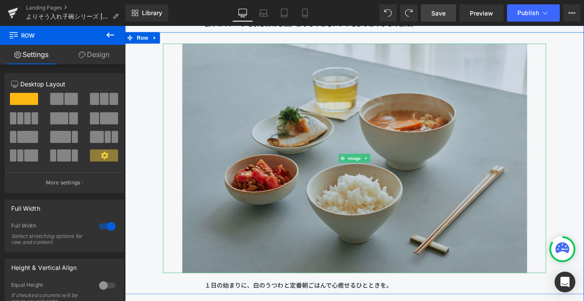
click at [198, 172] on img at bounding box center [386, 177] width 393 height 262
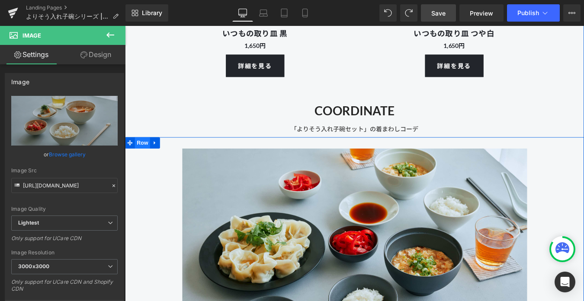
scroll to position [7680, 0]
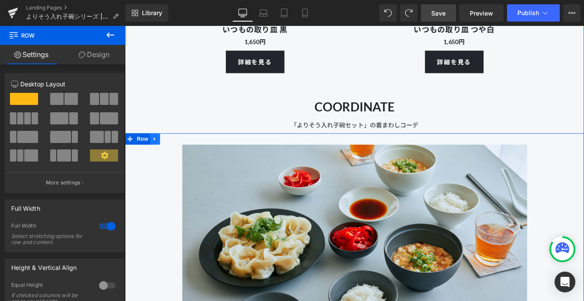
click at [159, 157] on icon at bounding box center [159, 155] width 6 height 6
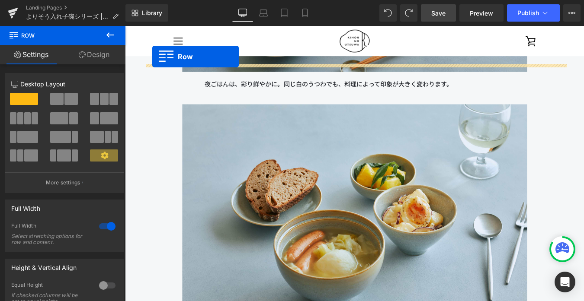
scroll to position [8303, 0]
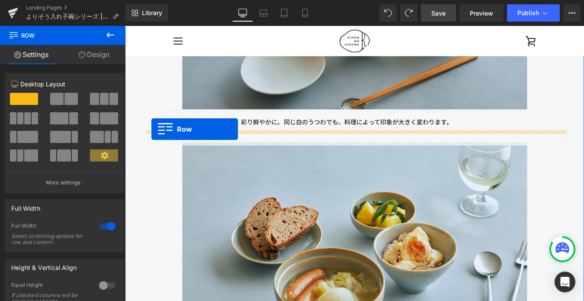
drag, startPoint x: 150, startPoint y: 156, endPoint x: 155, endPoint y: 144, distance: 13.4
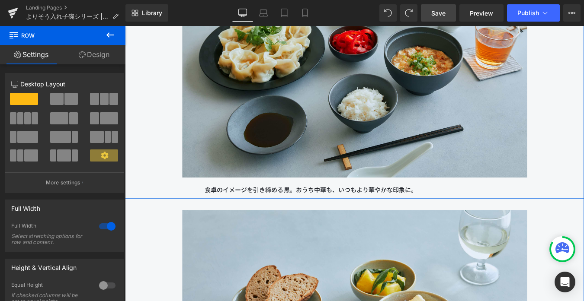
scroll to position [8520, 0]
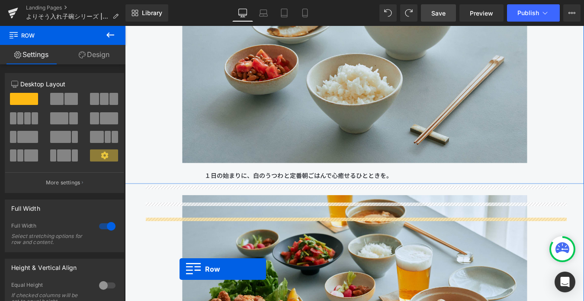
scroll to position [7956, 0]
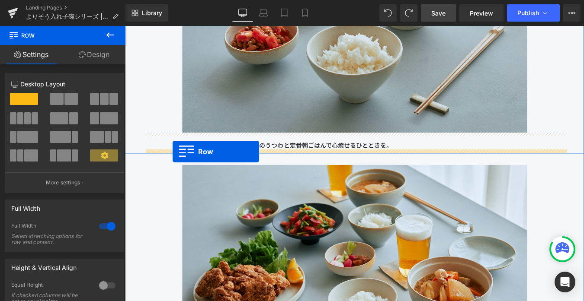
drag, startPoint x: 148, startPoint y: 206, endPoint x: 180, endPoint y: 169, distance: 48.2
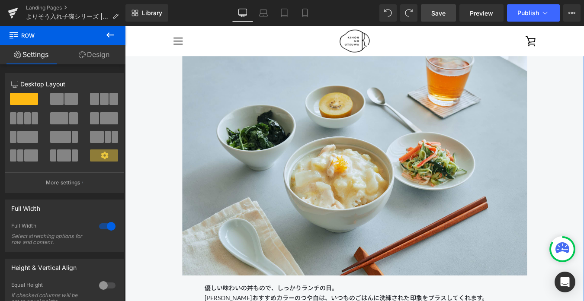
scroll to position [8932, 0]
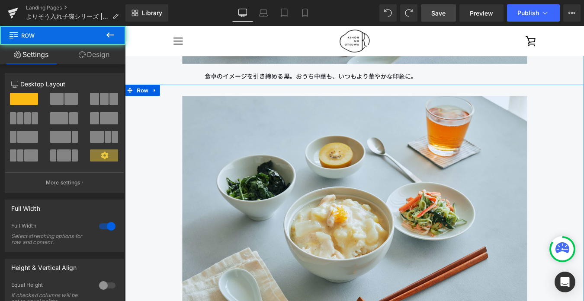
click at [161, 143] on div "Image 優しい味わいの丼もので、しっかりランチの日。 [PERSON_NAME]おすすめカラーのつや白は、いつものごはんに洗練された印象をプラスしてくれま…" at bounding box center [387, 252] width 480 height 293
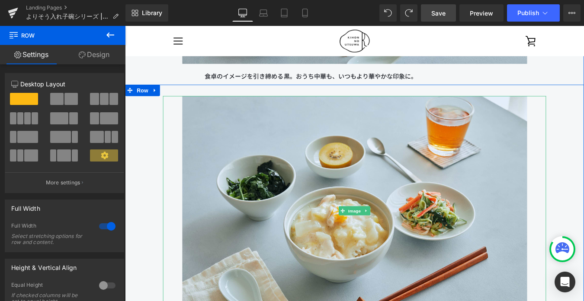
click at [178, 112] on div at bounding box center [386, 237] width 437 height 262
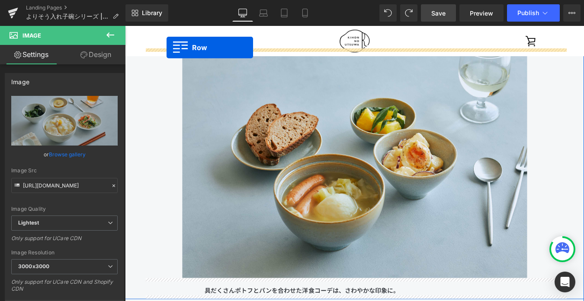
scroll to position [8032, 0]
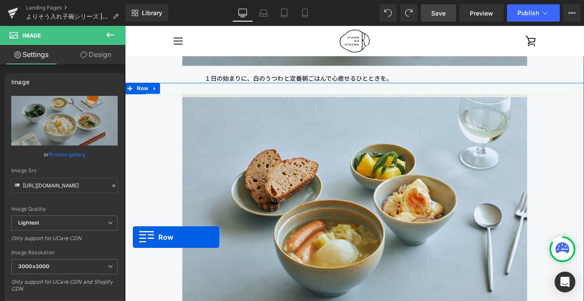
drag, startPoint x: 148, startPoint y: 100, endPoint x: 135, endPoint y: 270, distance: 170.5
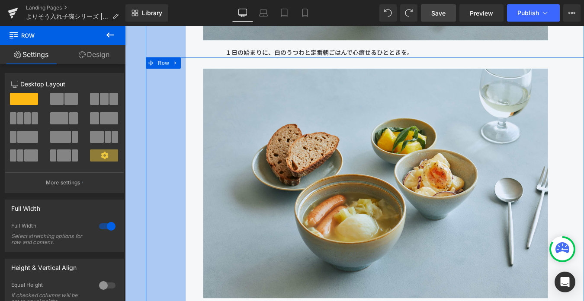
drag, startPoint x: 135, startPoint y: 270, endPoint x: 178, endPoint y: 101, distance: 174.5
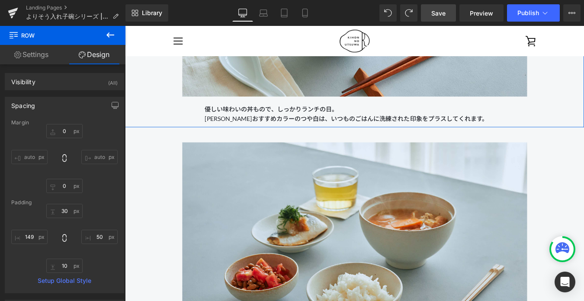
type input "0"
type input "30"
type input "50"
type input "10"
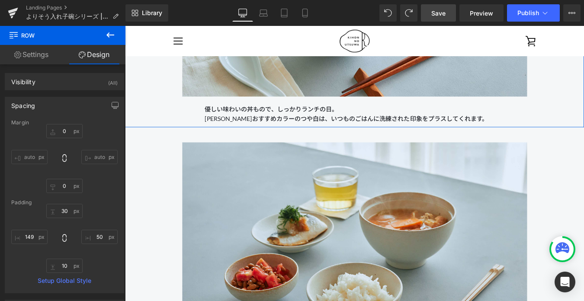
type input "50"
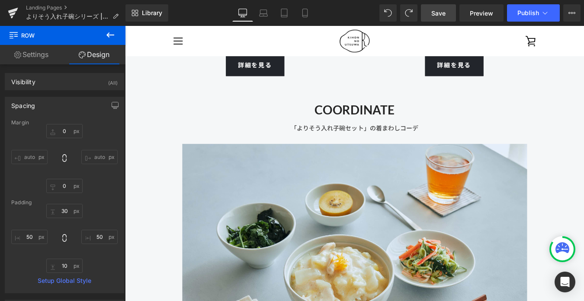
scroll to position [7677, 0]
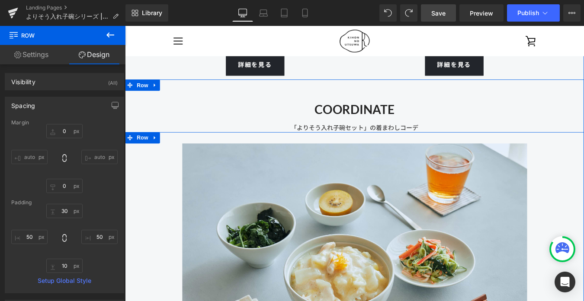
click at [160, 199] on div "Image 優しい味わいの丼もので、しっかりランチの日。 [PERSON_NAME]おすすめカラーのつや白は、いつものごはんに洗練された印象をプラスしてくれま…" at bounding box center [387, 306] width 480 height 293
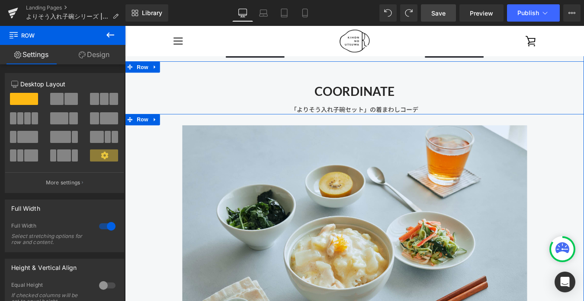
scroll to position [7697, 0]
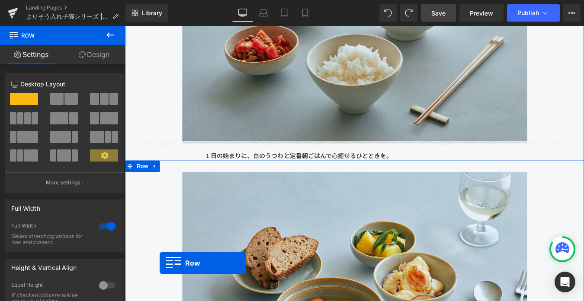
scroll to position [8000, 0]
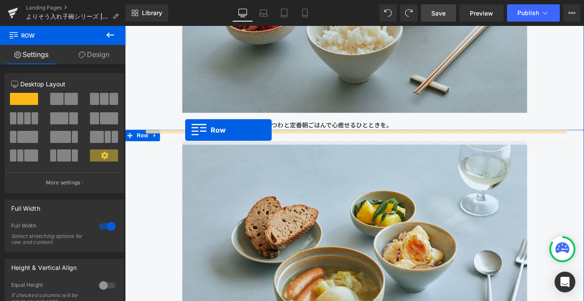
drag, startPoint x: 151, startPoint y: 133, endPoint x: 194, endPoint y: 144, distance: 44.0
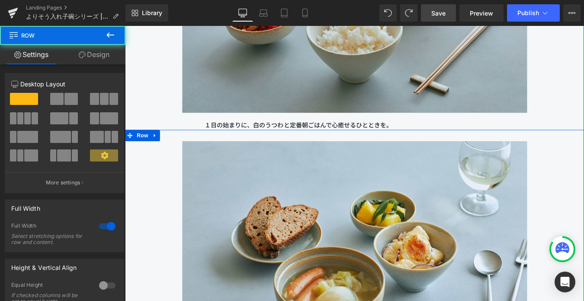
scroll to position [7978, 0]
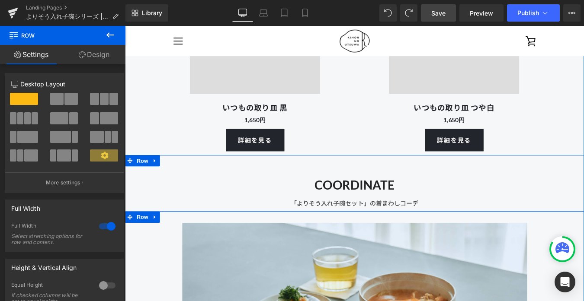
scroll to position [7570, 0]
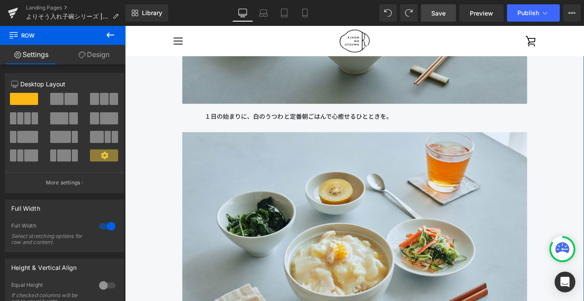
scroll to position [7962, 0]
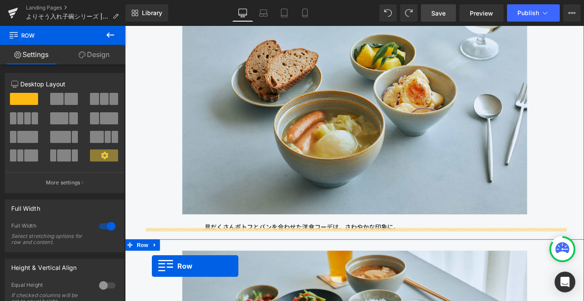
scroll to position [8222, 0]
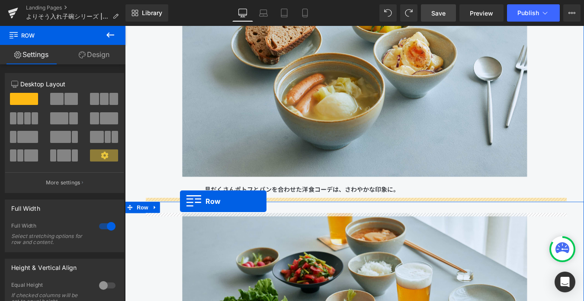
drag, startPoint x: 148, startPoint y: 167, endPoint x: 188, endPoint y: 226, distance: 71.7
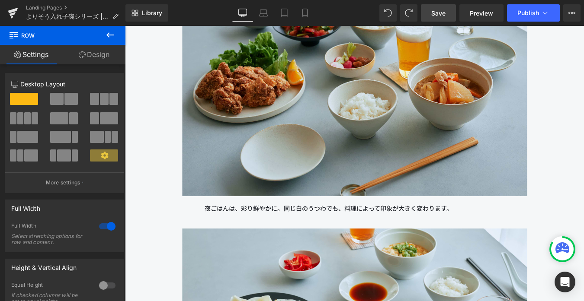
scroll to position [8793, 0]
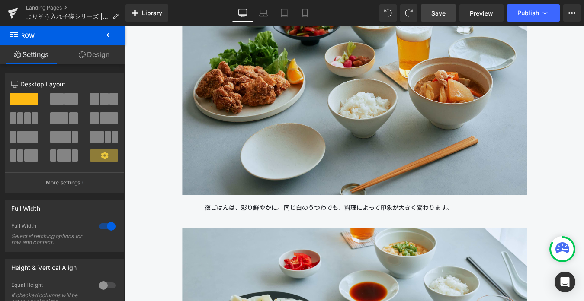
click at [446, 7] on link "Save" at bounding box center [438, 12] width 35 height 17
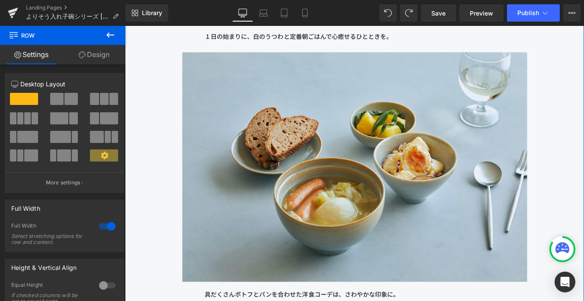
scroll to position [8080, 0]
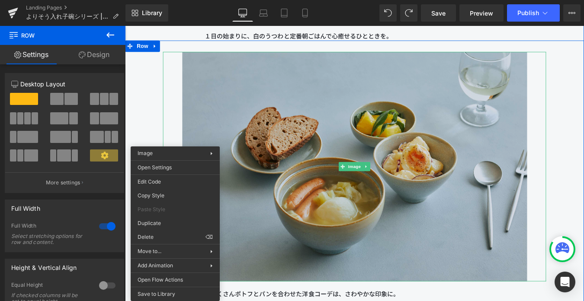
click at [234, 116] on img at bounding box center [386, 187] width 393 height 262
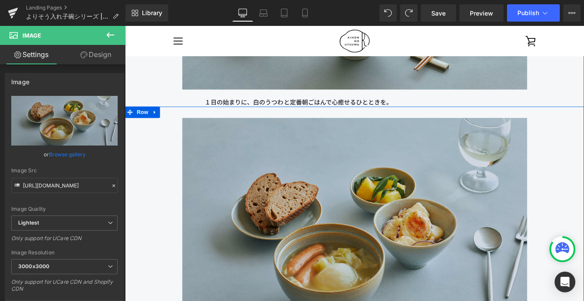
scroll to position [8001, 0]
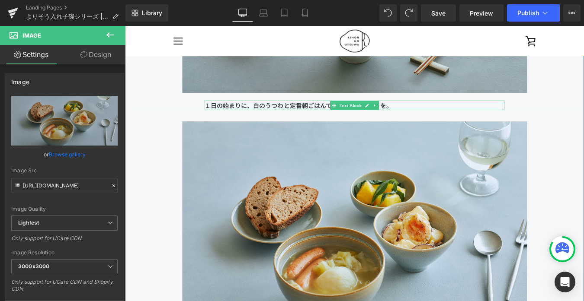
click at [269, 114] on p "１日の始まりに、白のうつわと定番朝ごはんで心癒せるひとときを。" at bounding box center [387, 116] width 342 height 11
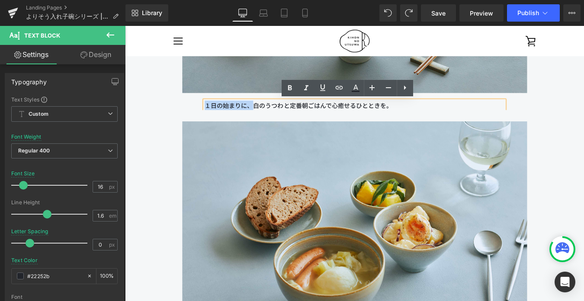
drag, startPoint x: 270, startPoint y: 116, endPoint x: 216, endPoint y: 114, distance: 53.7
click at [216, 114] on p "１日の始まりに、白のうつわと定番朝ごはんで心癒せるひとときを。" at bounding box center [387, 116] width 342 height 11
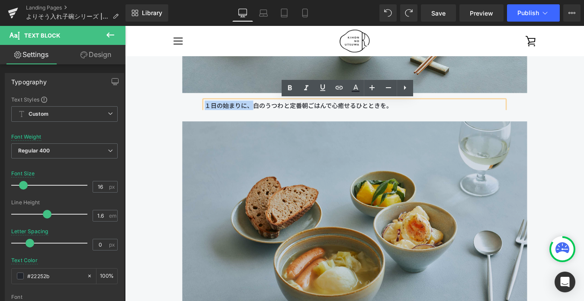
copy p "１日の始まりに、"
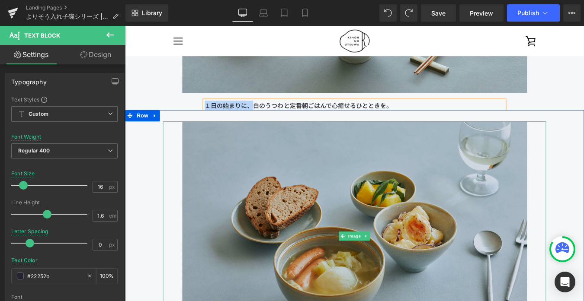
click at [248, 192] on img at bounding box center [386, 266] width 393 height 262
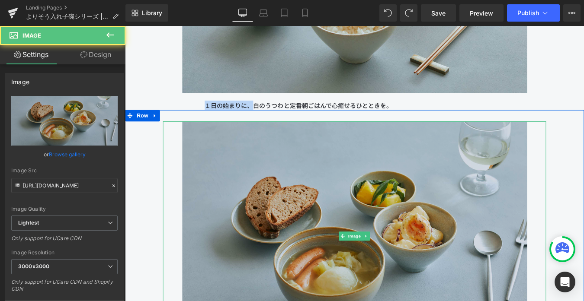
scroll to position [8344, 0]
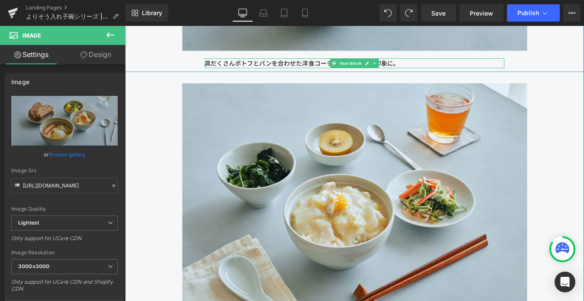
click at [456, 72] on p "具だくさんポトフとパンを合わせた洋食コーデは、さわやかな印象に。" at bounding box center [387, 68] width 342 height 11
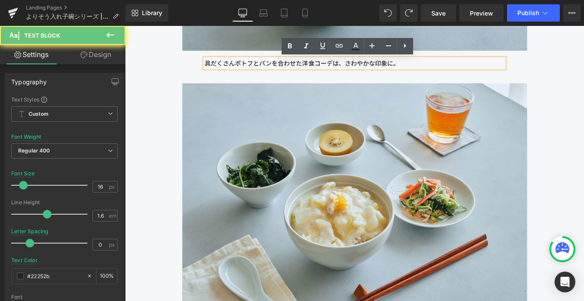
click at [454, 70] on p "具だくさんポトフとパンを合わせた洋食コーデは、さわやかな印象に。" at bounding box center [387, 68] width 342 height 11
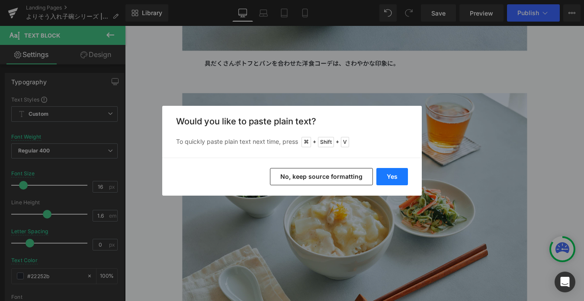
click at [398, 175] on button "Yes" at bounding box center [392, 176] width 32 height 17
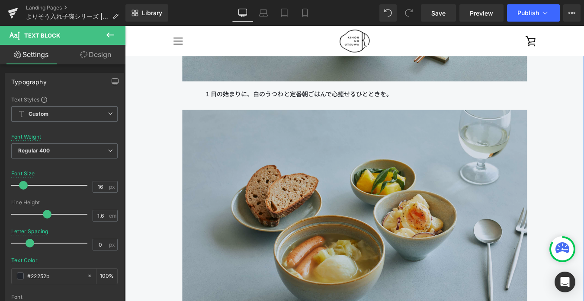
scroll to position [7955, 0]
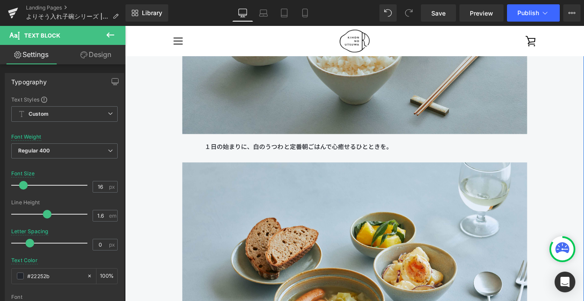
click at [409, 166] on div "１日の始まりに、白のうつわと定番朝ごはんで心癒せるひとときを。 Text Block" at bounding box center [387, 163] width 342 height 11
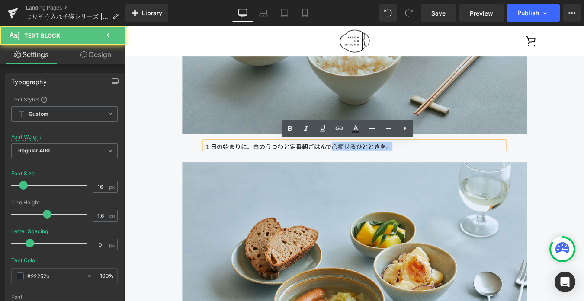
drag, startPoint x: 362, startPoint y: 163, endPoint x: 432, endPoint y: 163, distance: 70.1
click at [432, 163] on p "１日の始まりに、白のうつわと定番朝ごはんで心癒せるひとときを。" at bounding box center [387, 163] width 342 height 11
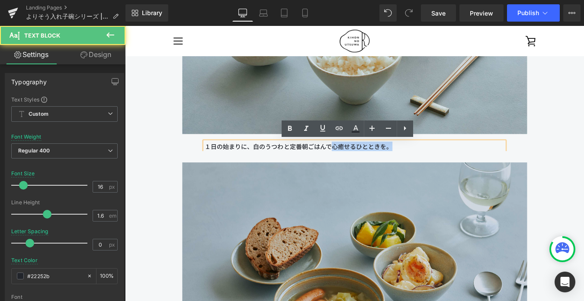
copy p "心癒せるひとときを。"
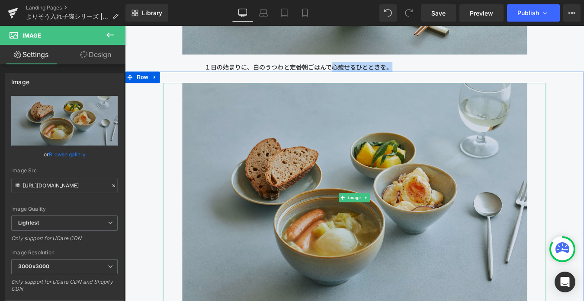
scroll to position [8246, 0]
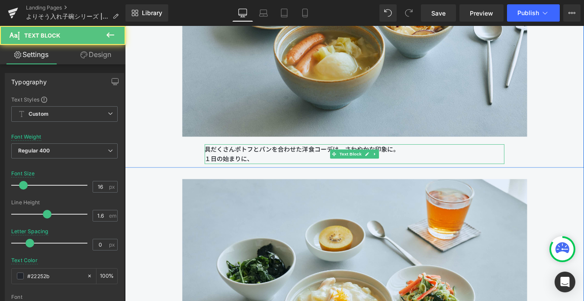
click at [345, 178] on p "具だくさんポトフとパンを合わせた洋食コーデは、さわやかな印象に。 １日の始まりに、" at bounding box center [387, 172] width 342 height 22
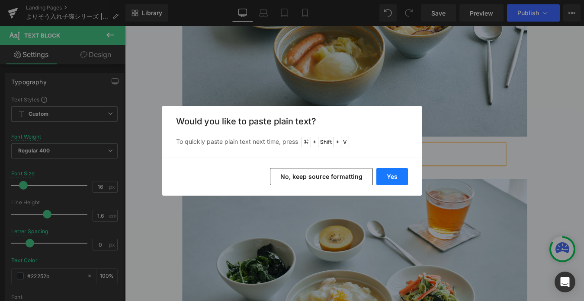
drag, startPoint x: 295, startPoint y: 170, endPoint x: 384, endPoint y: 175, distance: 88.8
click at [384, 175] on button "Yes" at bounding box center [392, 176] width 32 height 17
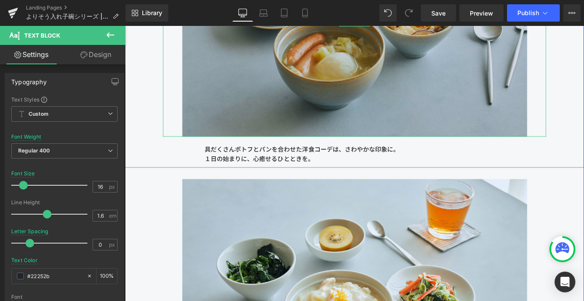
click at [444, 110] on img at bounding box center [386, 21] width 393 height 262
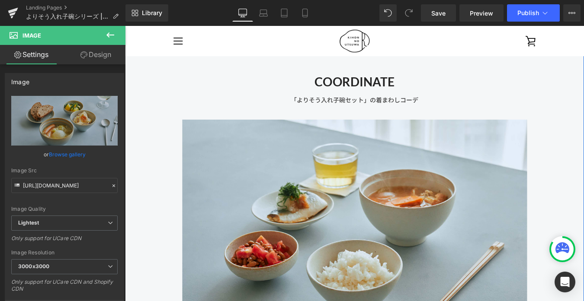
scroll to position [7676, 0]
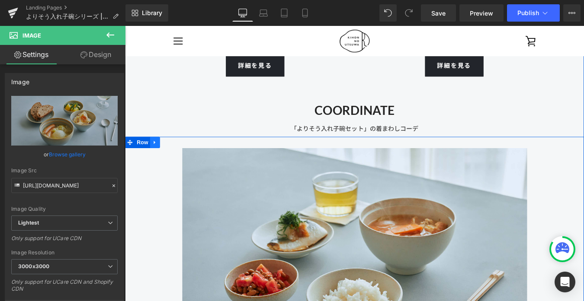
click at [161, 160] on icon at bounding box center [159, 159] width 6 height 6
click at [182, 158] on icon at bounding box center [182, 159] width 6 height 6
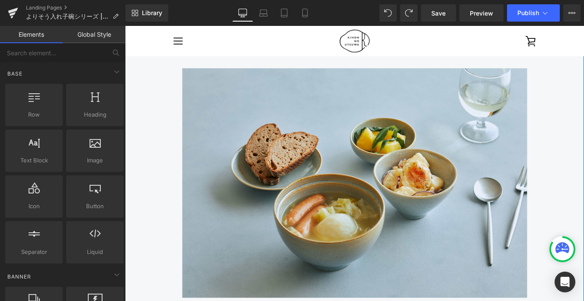
scroll to position [8029, 0]
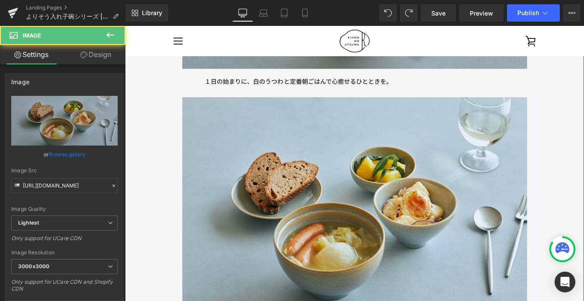
click at [170, 199] on div "Image" at bounding box center [386, 238] width 437 height 262
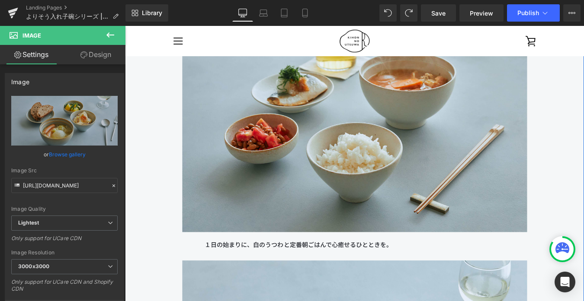
scroll to position [7830, 0]
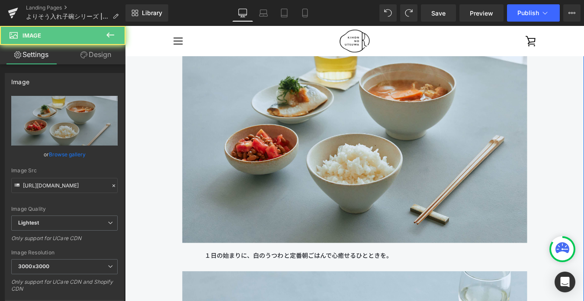
click at [178, 166] on div at bounding box center [386, 143] width 437 height 262
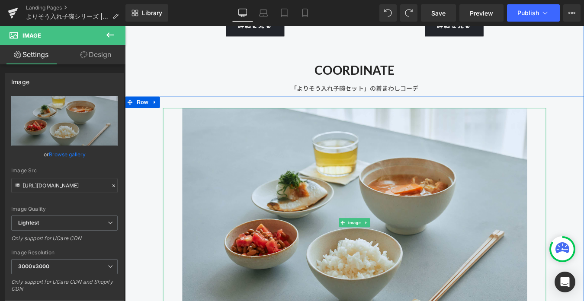
scroll to position [7703, 0]
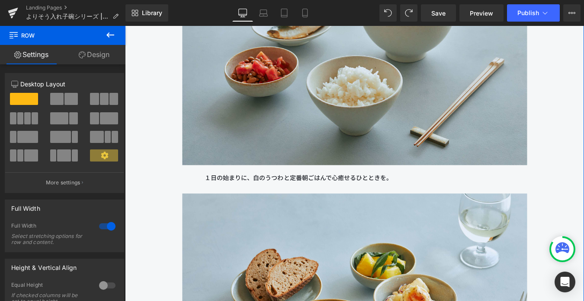
scroll to position [7952, 0]
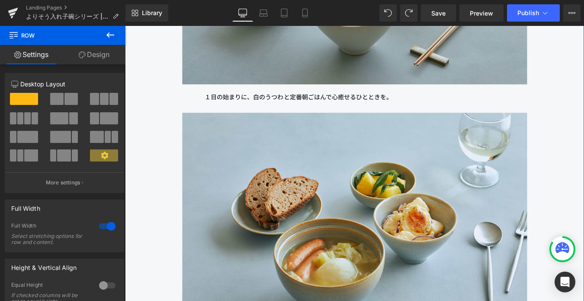
scroll to position [8006, 0]
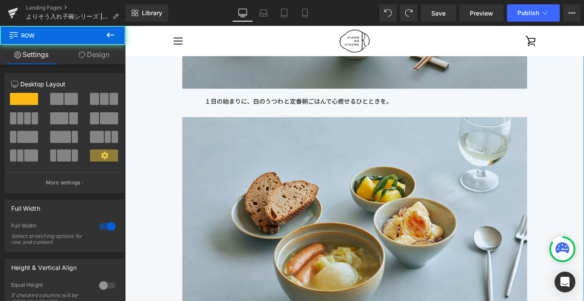
click at [162, 170] on div "Image 具だくさんポトフとパンを合わせた洋食コーデは、さわやかな印象に。 １日の始まりに、心癒せるひとときを。 Text Block" at bounding box center [387, 276] width 480 height 293
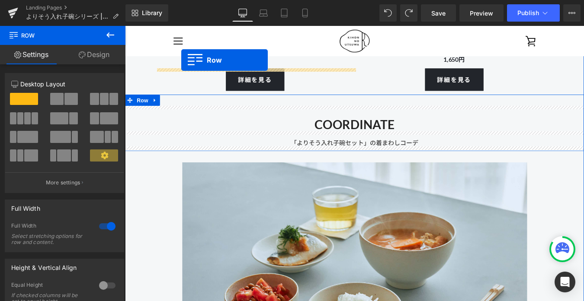
scroll to position [7608, 0]
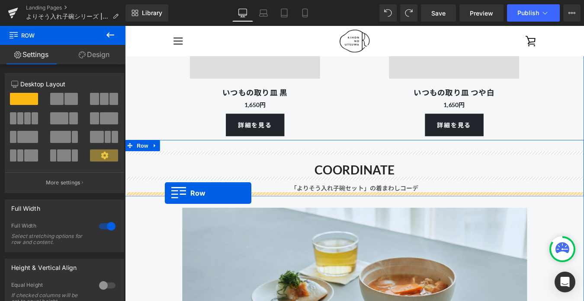
drag, startPoint x: 148, startPoint y: 127, endPoint x: 170, endPoint y: 217, distance: 92.2
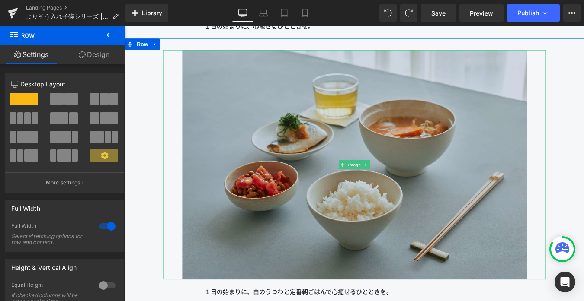
scroll to position [8112, 0]
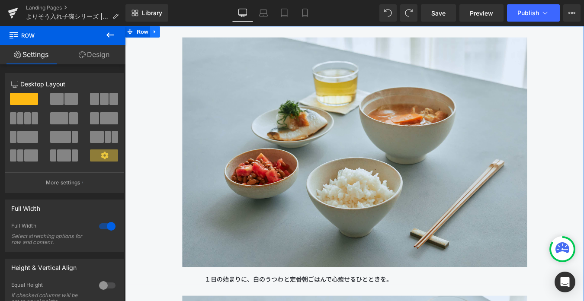
click at [158, 34] on icon at bounding box center [159, 32] width 6 height 6
click at [182, 34] on icon at bounding box center [182, 33] width 6 height 6
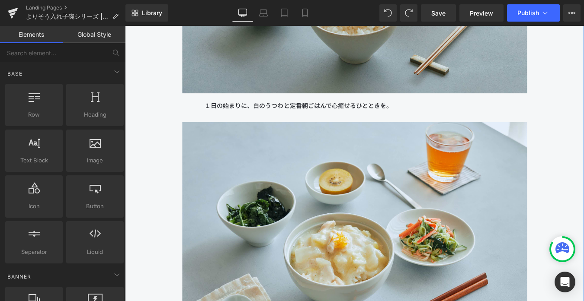
scroll to position [8310, 0]
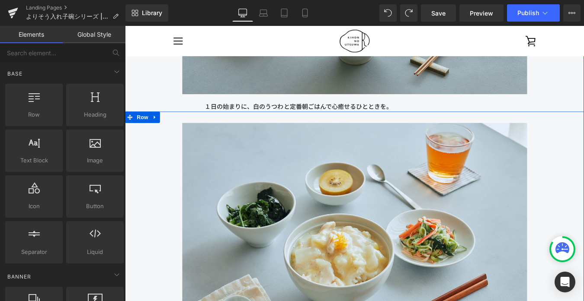
click at [164, 159] on div "Image 優しい味わいの丼もので、しっかりランチの日。 [PERSON_NAME]おすすめカラーのつや白は、いつものごはんに洗練された印象をプラスしてくれま…" at bounding box center [387, 283] width 480 height 293
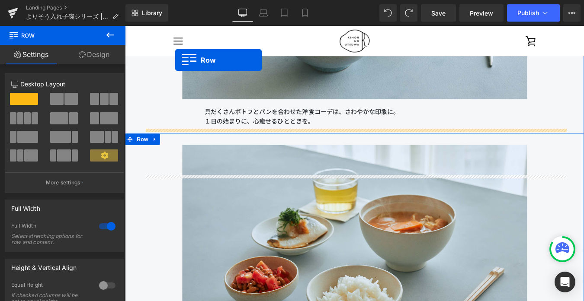
scroll to position [7938, 0]
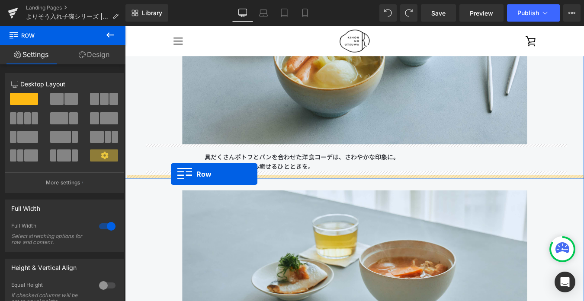
drag, startPoint x: 150, startPoint y: 132, endPoint x: 177, endPoint y: 195, distance: 69.0
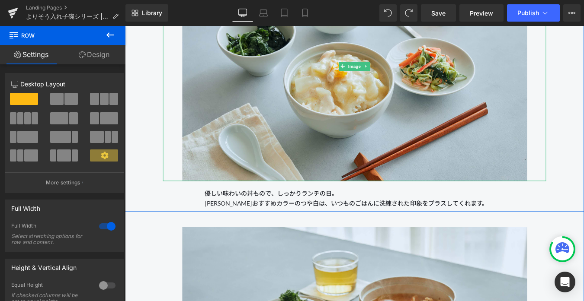
scroll to position [8261, 0]
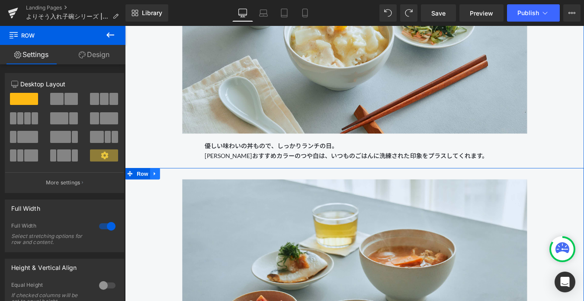
click at [161, 193] on icon at bounding box center [159, 195] width 6 height 6
click at [180, 196] on icon at bounding box center [182, 195] width 6 height 6
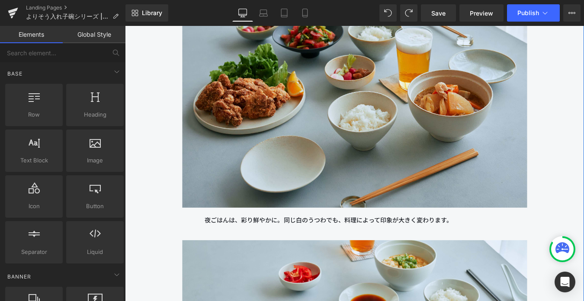
scroll to position [8497, 0]
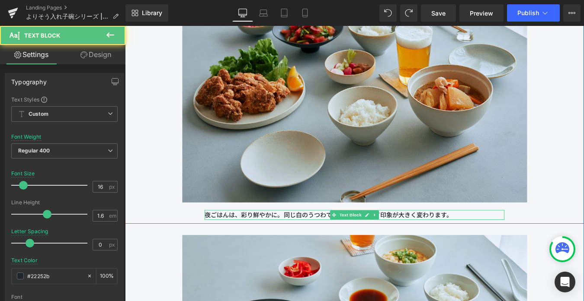
click at [303, 244] on p "夜ごはんは、彩り鮮やかに。同じ白のうつわでも、料理によって印象が大きく変わります。" at bounding box center [387, 241] width 342 height 11
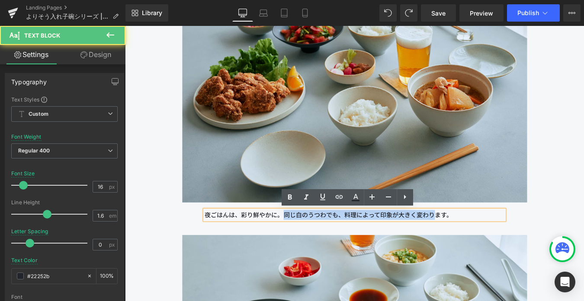
drag, startPoint x: 308, startPoint y: 242, endPoint x: 478, endPoint y: 243, distance: 169.6
click at [478, 243] on p "夜ごはんは、彩り鮮やかに。同じ白のうつわでも、料理によって印象が大きく変わります。" at bounding box center [387, 241] width 342 height 11
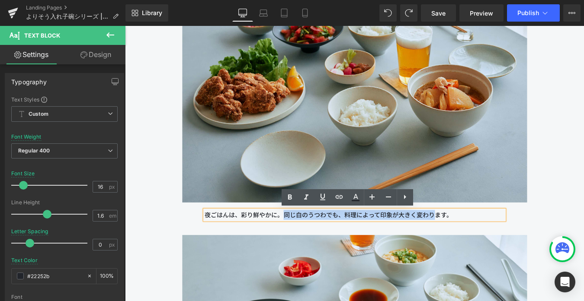
click at [487, 239] on p "夜ごはんは、彩り鮮やかに。同じ白のうつわでも、料理によって印象が大きく変わります。" at bounding box center [387, 241] width 342 height 11
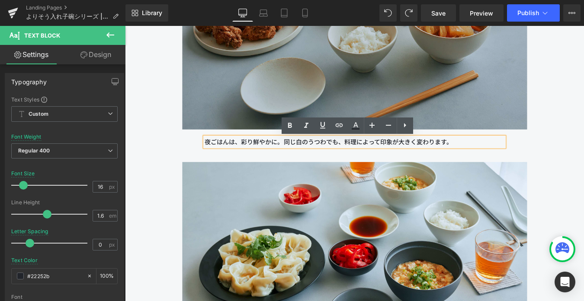
scroll to position [8580, 0]
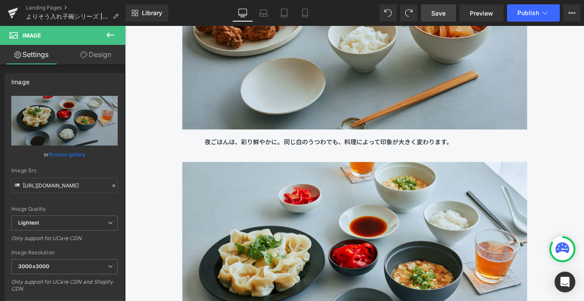
click at [441, 9] on span "Save" at bounding box center [438, 13] width 14 height 9
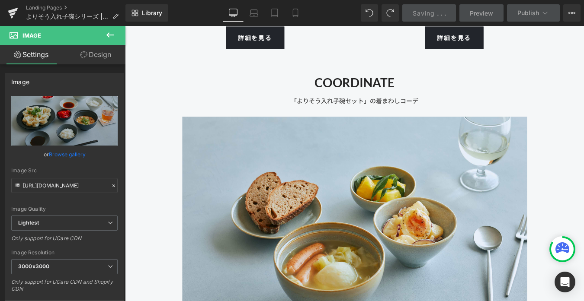
scroll to position [7855, 0]
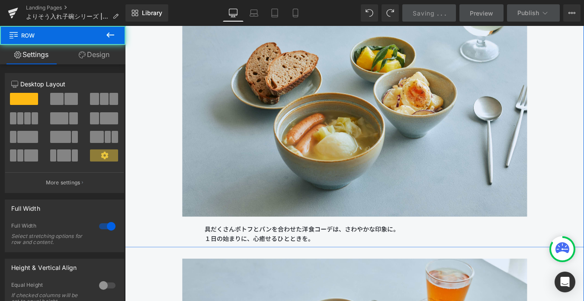
click at [150, 164] on div "Image 具だくさんポトフとパンを合わせた洋食コーデは、さわやかな印象に。 １日の始まりに、心癒せるひとときを。 Text Block" at bounding box center [387, 128] width 480 height 293
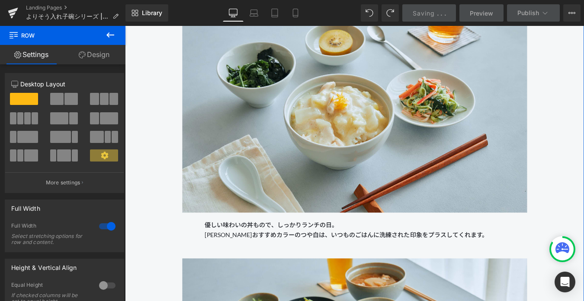
scroll to position [8180, 0]
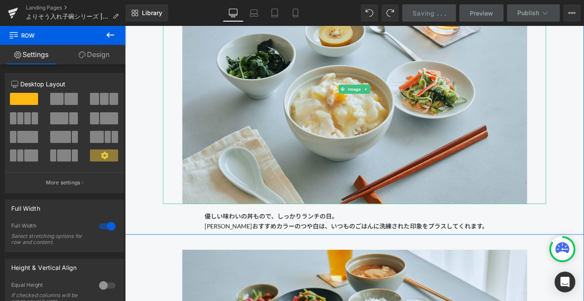
click at [169, 179] on div "Image" at bounding box center [386, 98] width 437 height 262
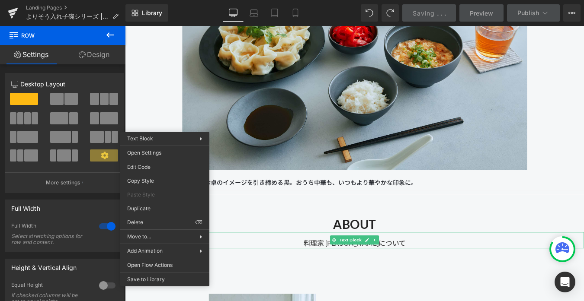
scroll to position [8833, 0]
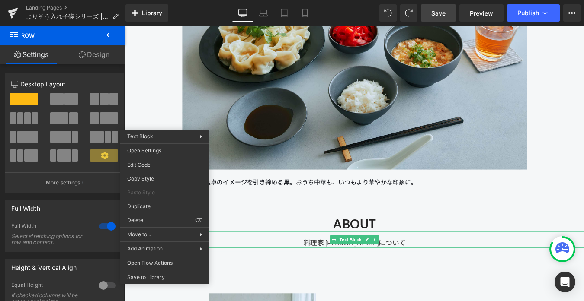
click at [440, 9] on span "Save" at bounding box center [438, 13] width 14 height 9
